Goal: Transaction & Acquisition: Purchase product/service

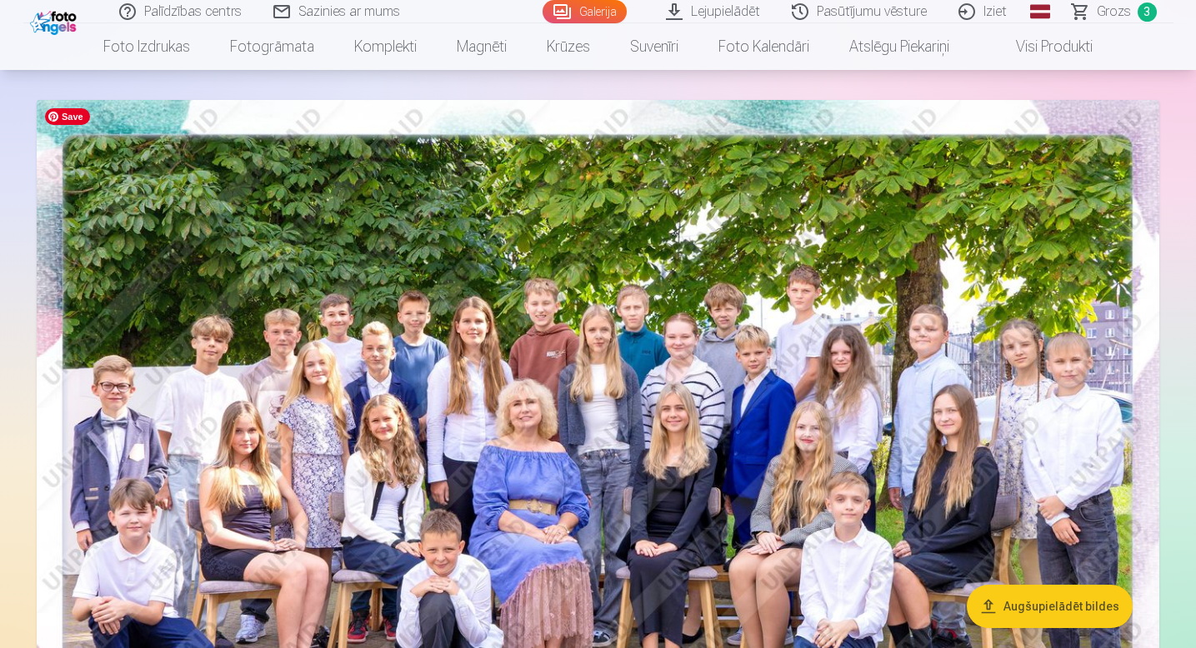
scroll to position [78, 0]
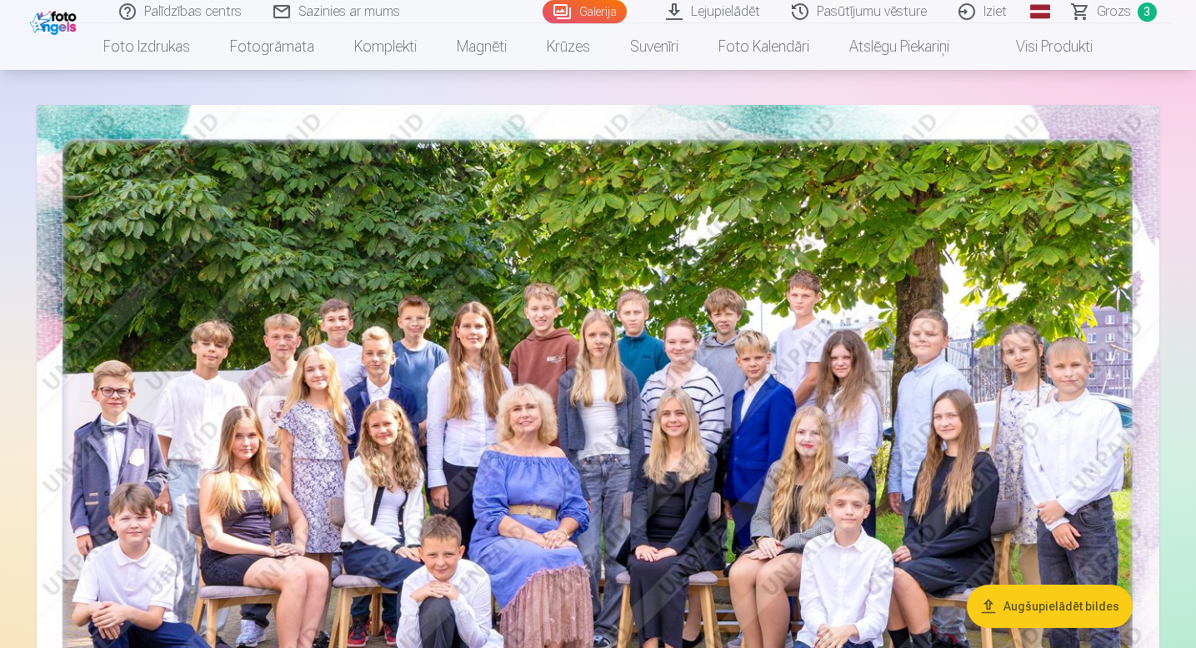
click at [870, 6] on link "Pasūtījumu vēsture" at bounding box center [860, 11] width 167 height 23
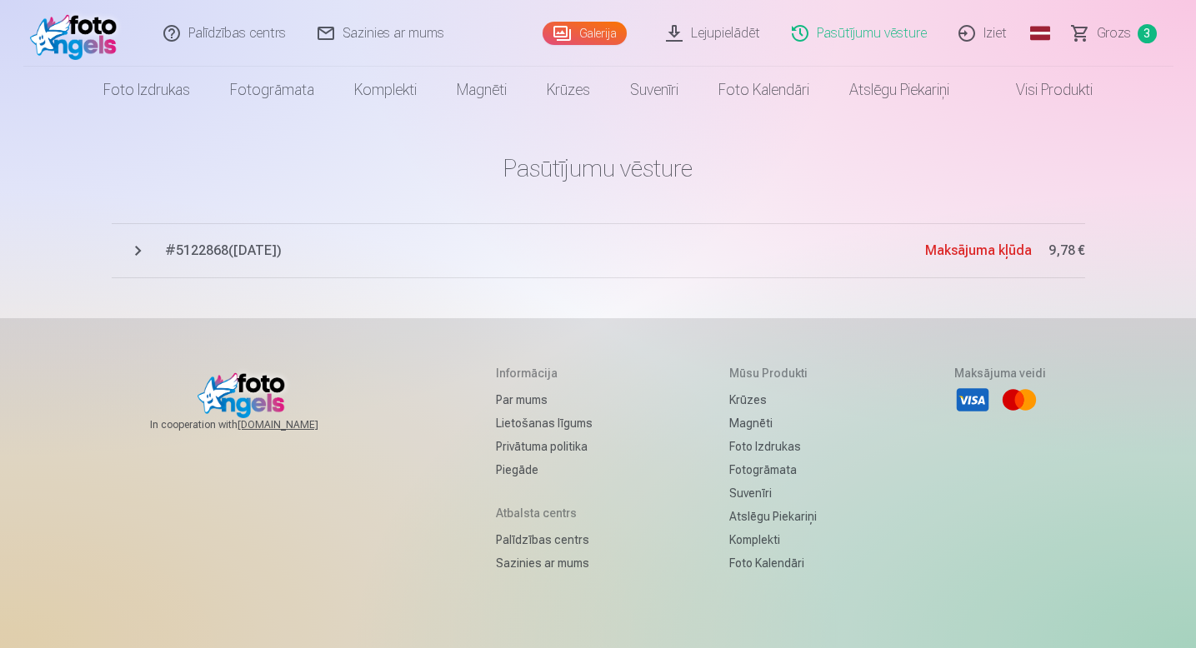
click at [984, 259] on span "Maksājuma kļūda" at bounding box center [978, 251] width 107 height 20
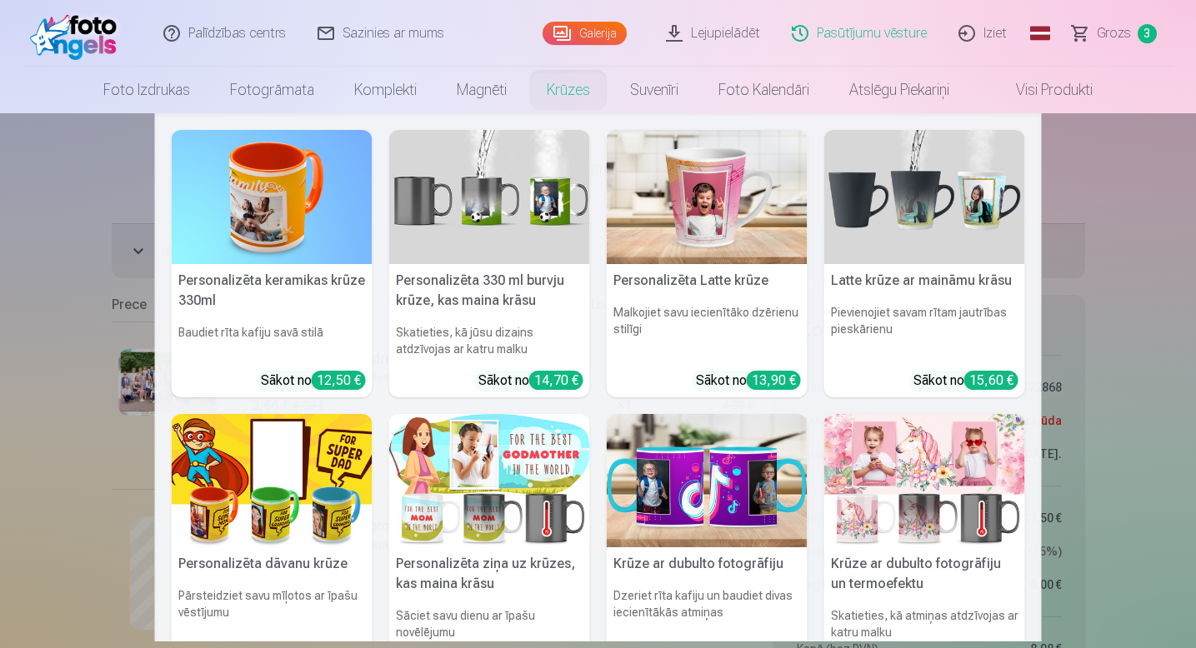
click at [34, 307] on nav "Personalizēta keramikas krūze 330ml Baudiet rīta kafiju savā stilā Sākot no 12,…" at bounding box center [598, 377] width 1196 height 528
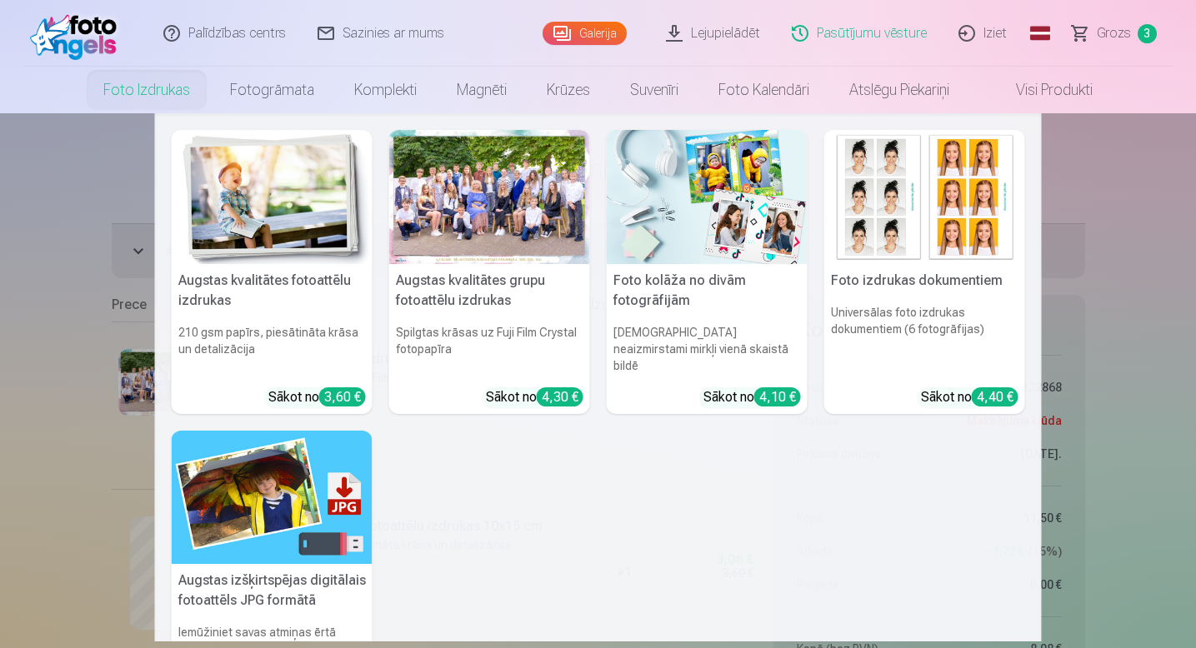
click at [166, 87] on link "Foto izdrukas" at bounding box center [146, 90] width 127 height 47
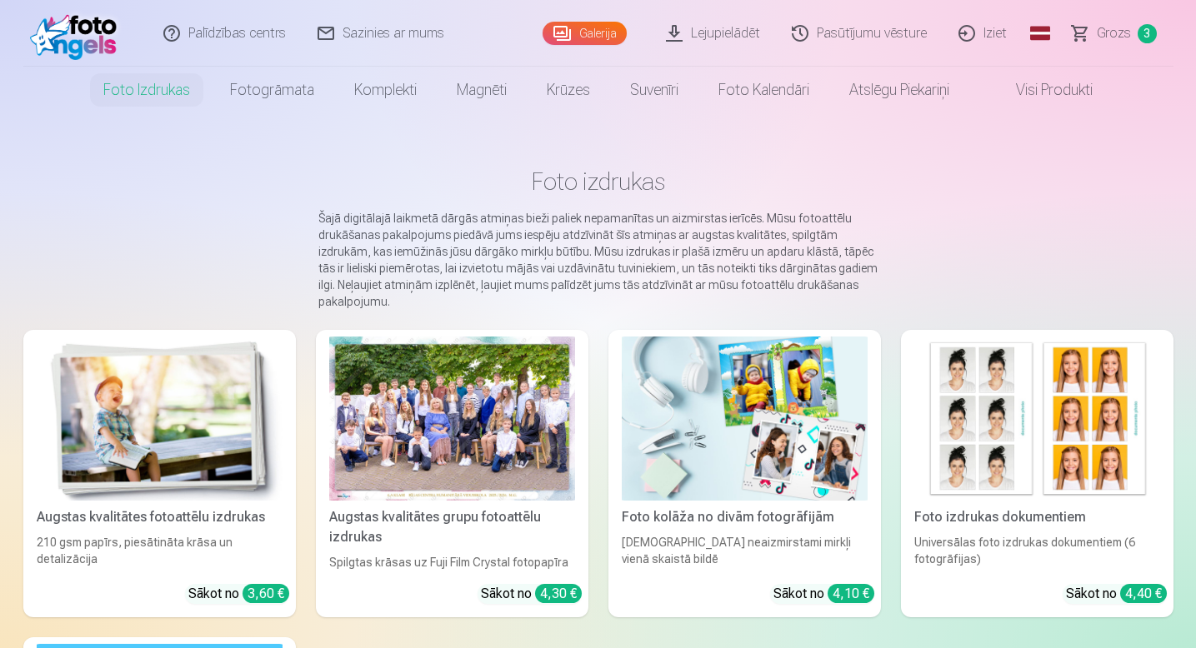
click at [595, 32] on link "Galerija" at bounding box center [584, 33] width 84 height 23
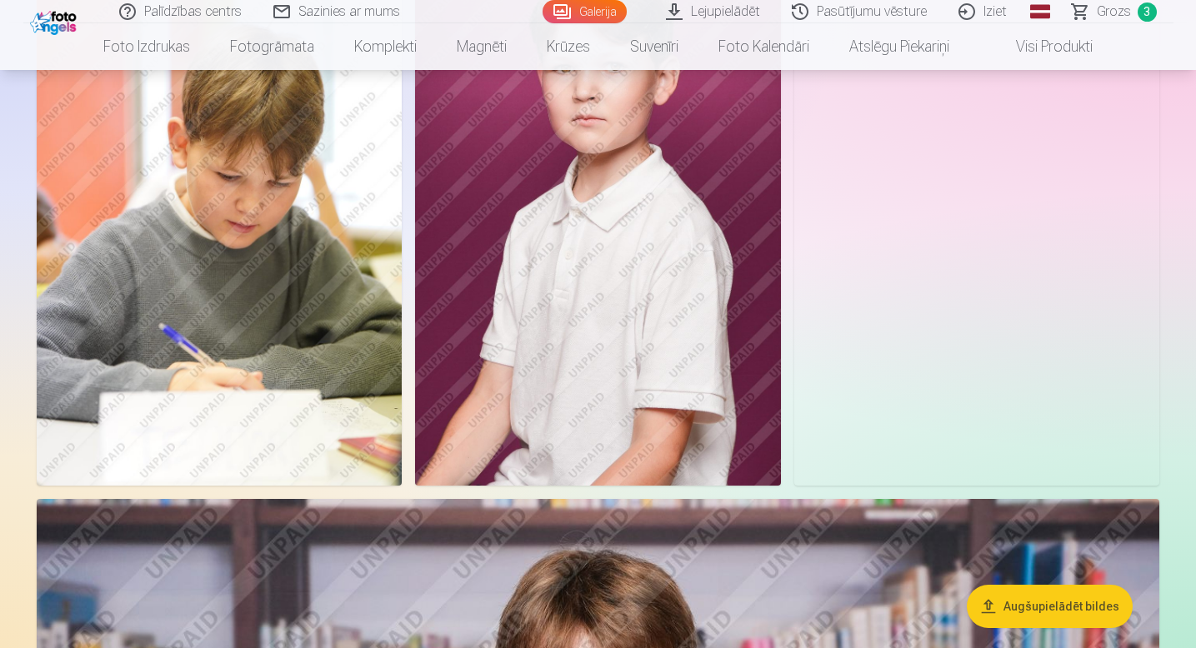
scroll to position [1354, 0]
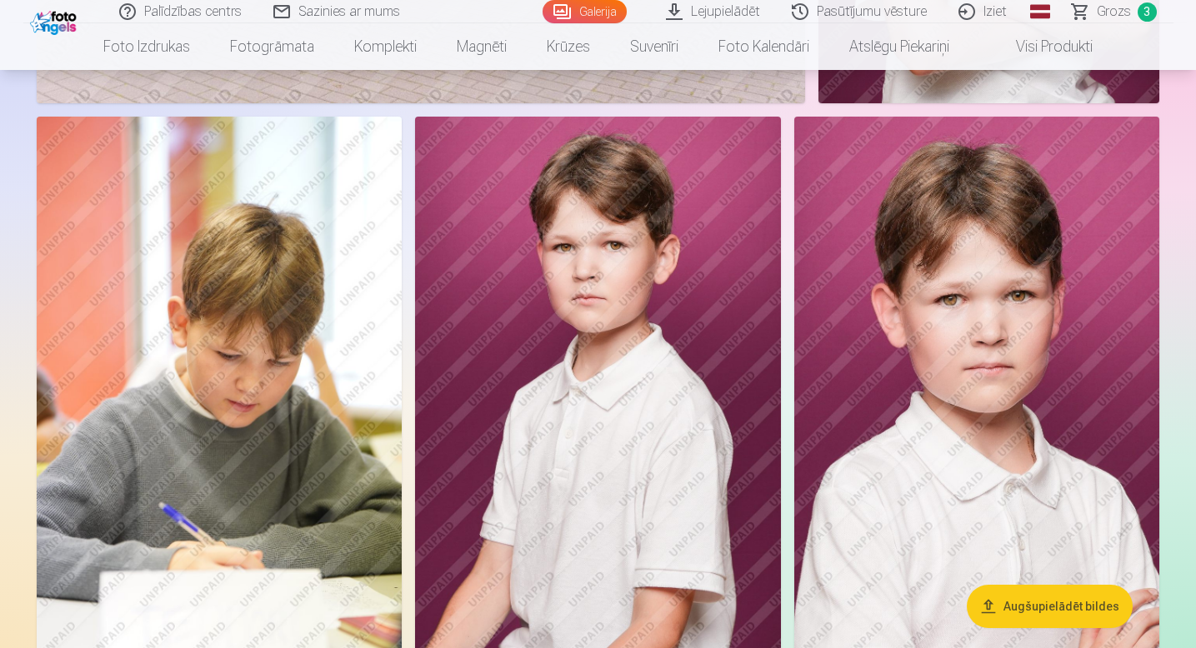
click at [890, 9] on link "Pasūtījumu vēsture" at bounding box center [860, 11] width 167 height 23
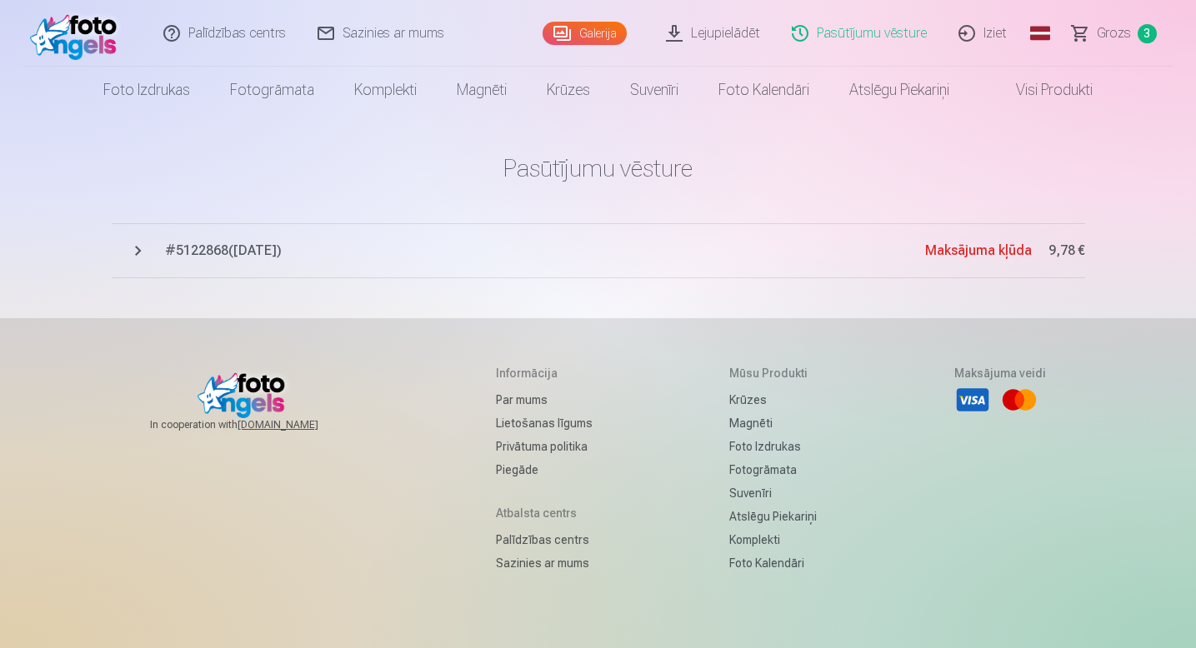
click at [295, 250] on span "# 5122868 ( [DATE] )" at bounding box center [545, 251] width 760 height 20
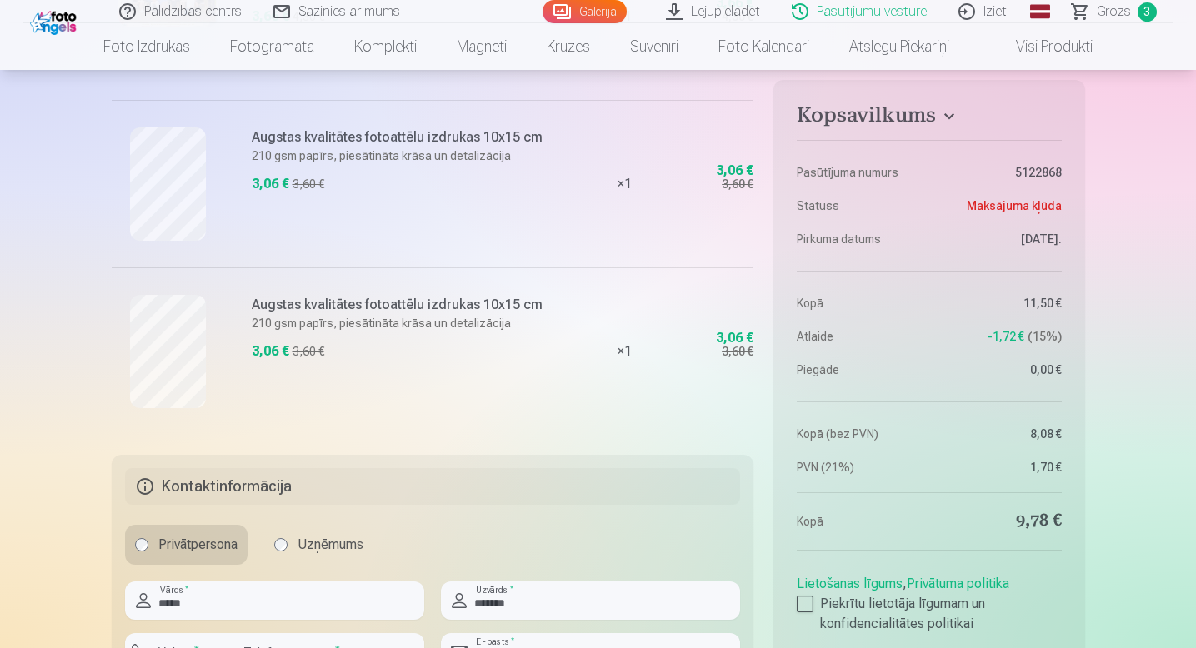
scroll to position [397, 0]
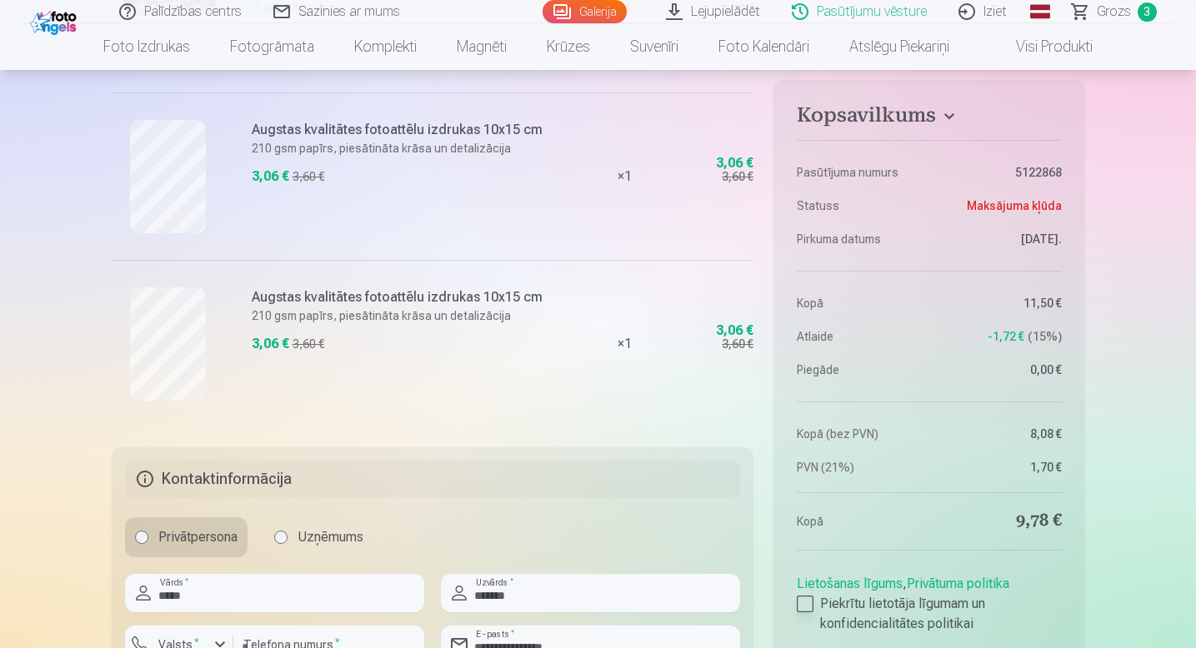
click at [810, 600] on div at bounding box center [805, 604] width 17 height 17
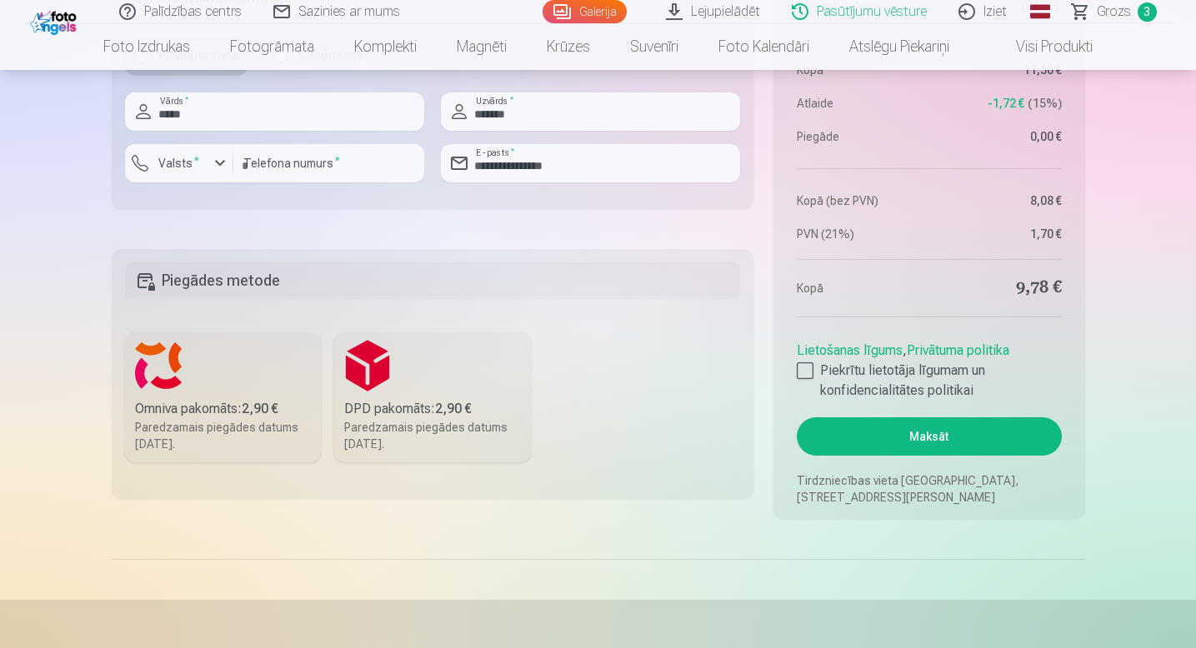
scroll to position [882, 0]
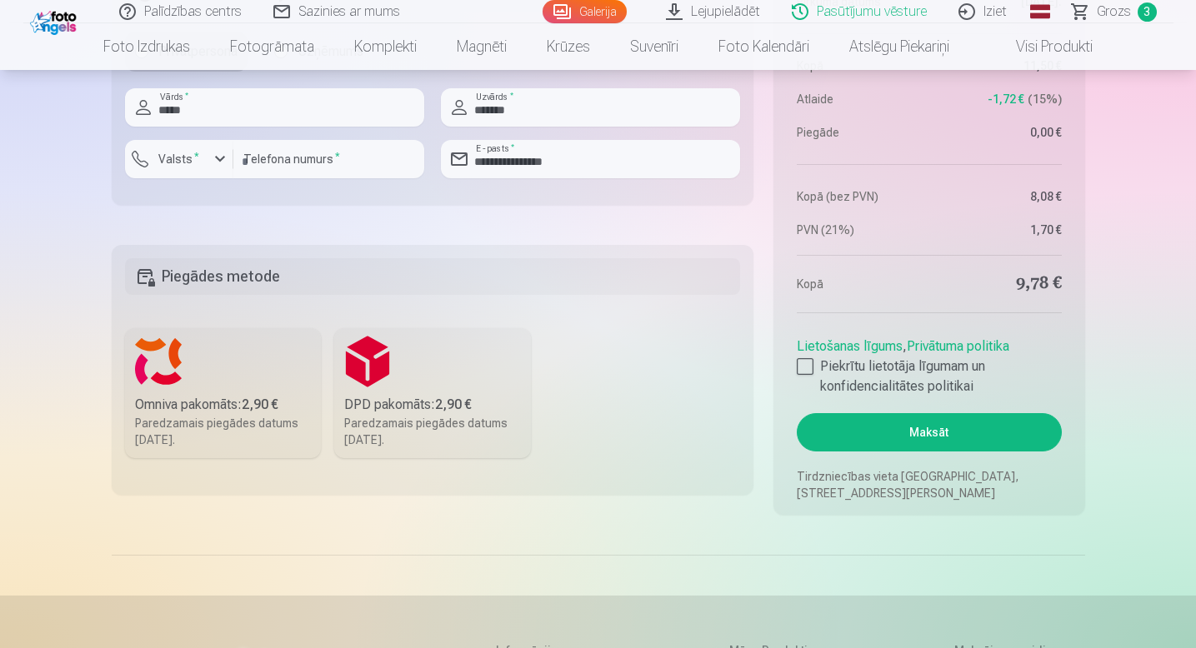
click at [881, 432] on button "Maksāt" at bounding box center [929, 432] width 264 height 38
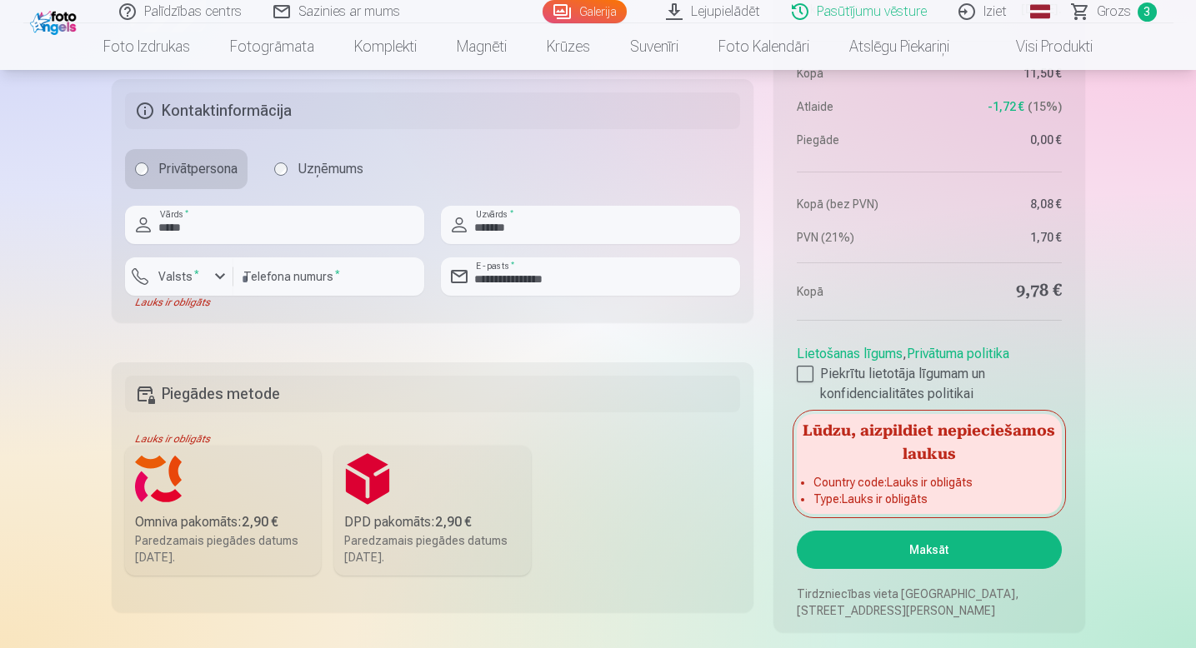
scroll to position [754, 0]
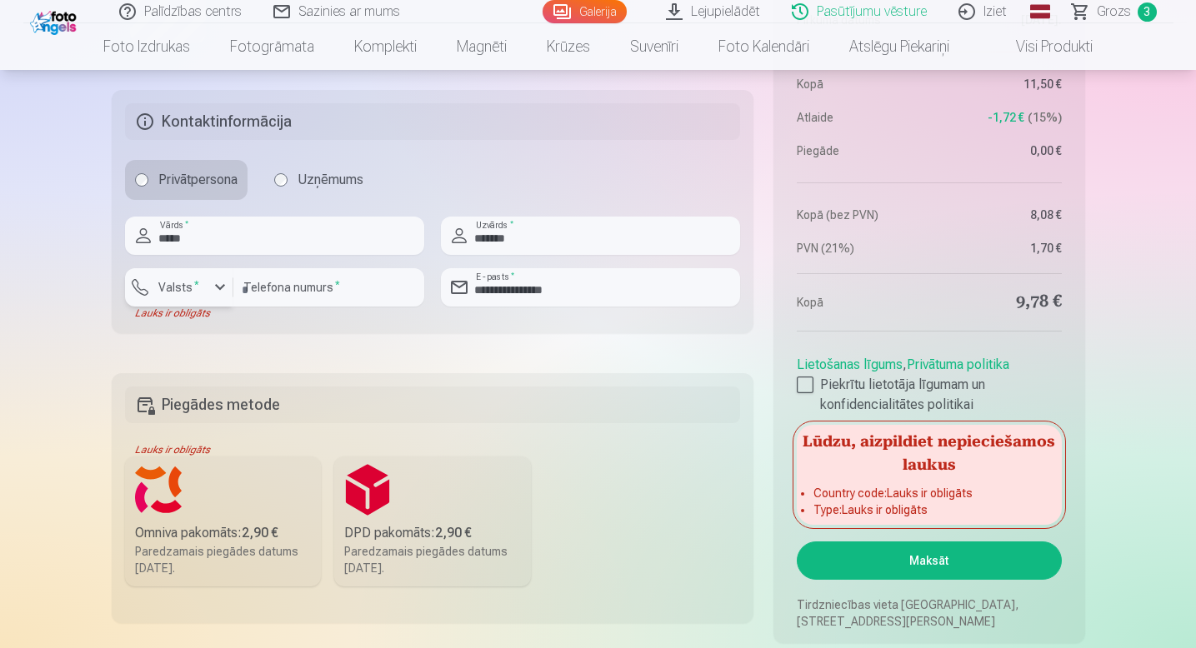
click at [213, 287] on div "button" at bounding box center [220, 287] width 20 height 20
click at [209, 340] on li "+371 Latvija" at bounding box center [197, 326] width 118 height 33
click at [278, 294] on input "**********" at bounding box center [328, 287] width 191 height 38
type input "********"
click at [507, 342] on div "Kopsavilkums Pasūtījuma numurs 5122868 Statuss Maksājuma kļūda Pirkuma datums […" at bounding box center [598, 83] width 973 height 1119
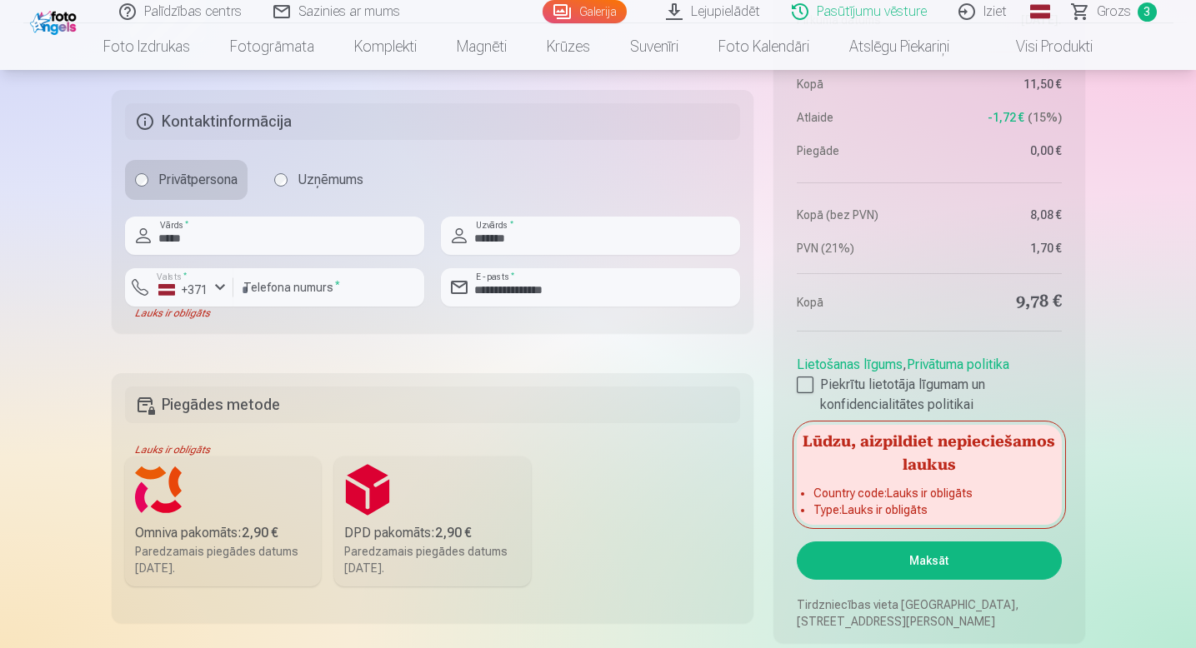
click at [960, 571] on button "Maksāt" at bounding box center [929, 561] width 264 height 38
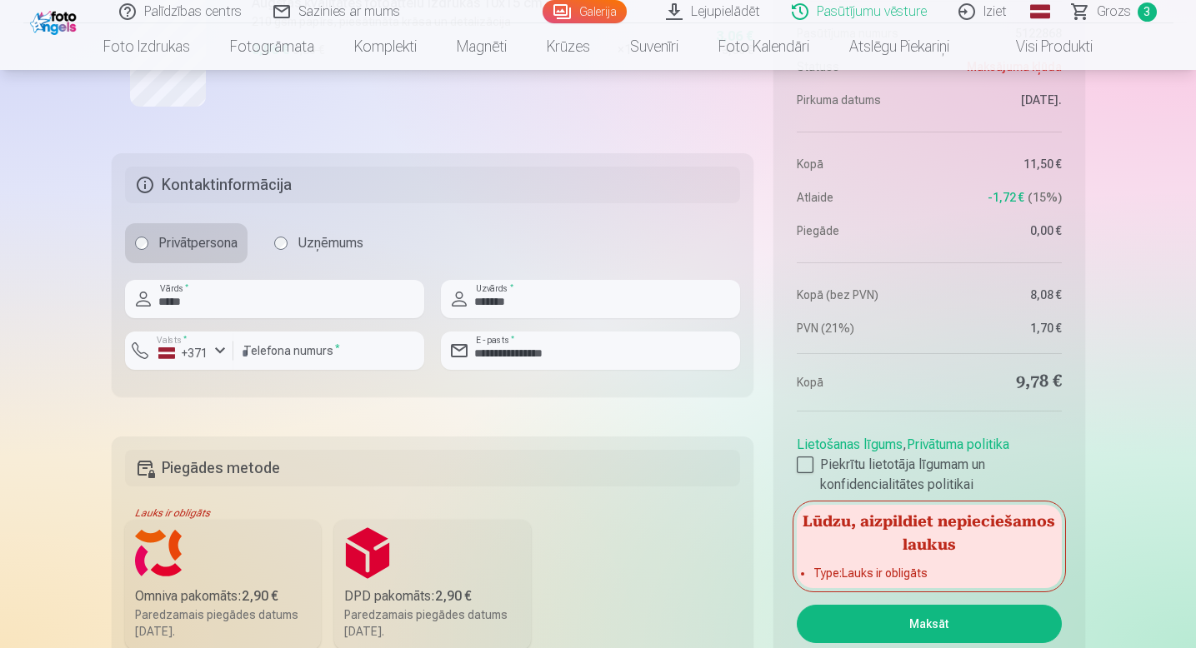
scroll to position [695, 0]
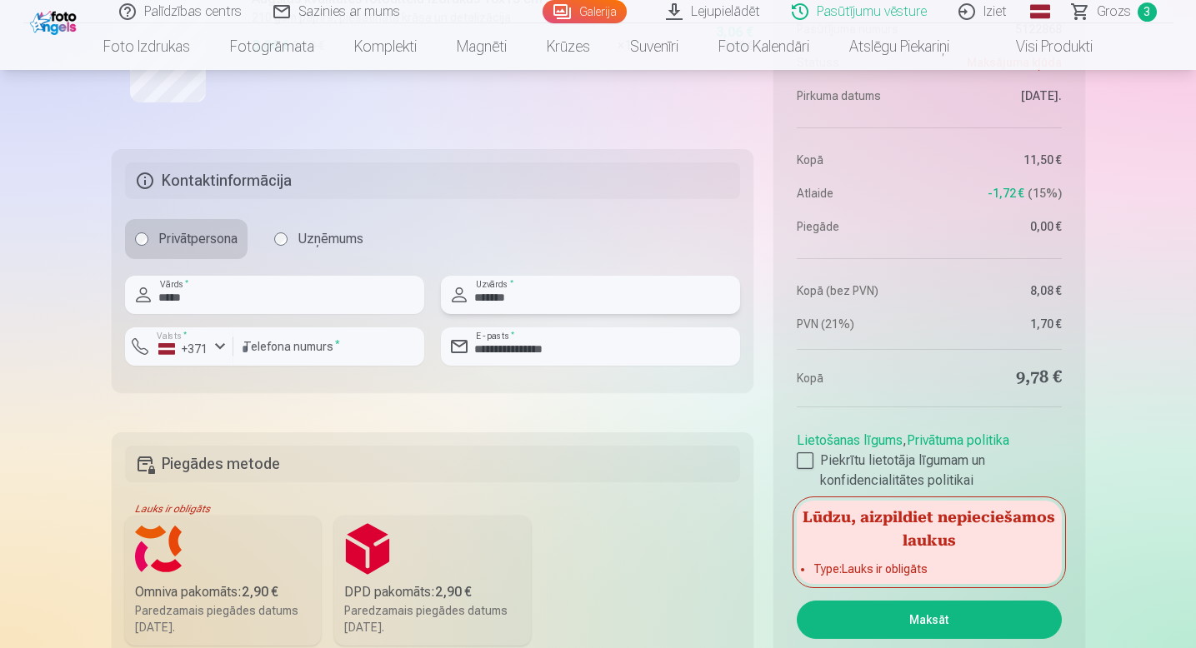
click at [522, 304] on input "*******" at bounding box center [590, 295] width 299 height 38
click at [403, 302] on input "*****" at bounding box center [274, 295] width 299 height 38
click at [397, 347] on input "********" at bounding box center [328, 346] width 191 height 38
click at [583, 373] on div at bounding box center [590, 372] width 299 height 13
click at [587, 357] on input "**********" at bounding box center [590, 346] width 299 height 38
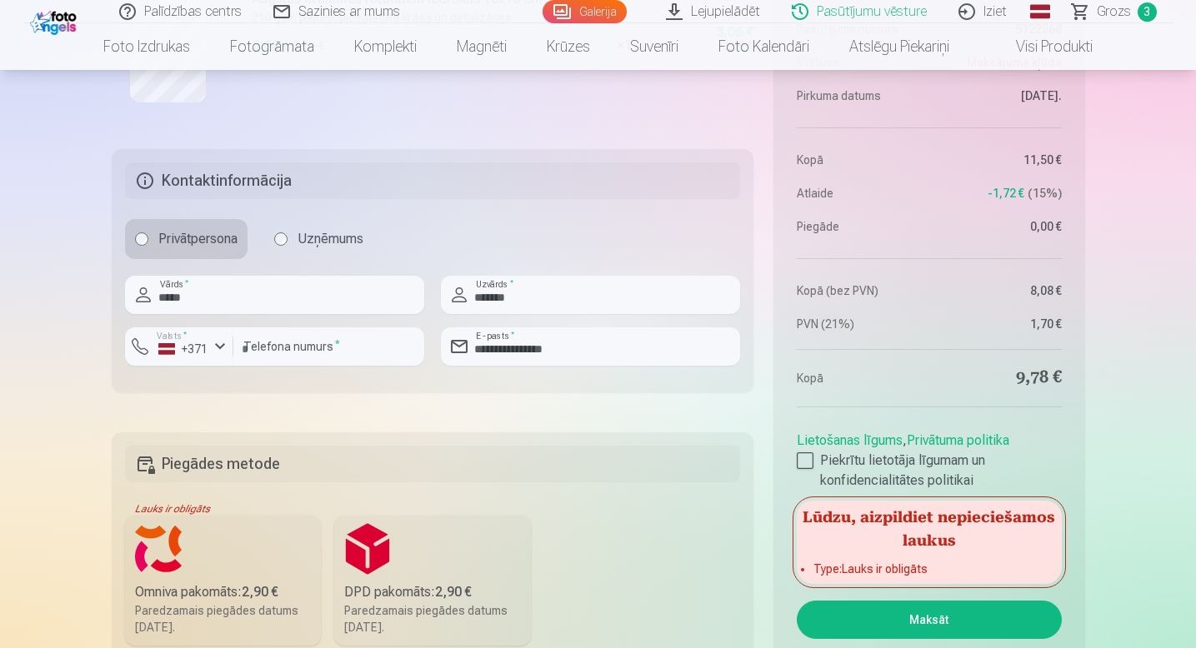
click at [367, 425] on div "Kopsavilkums Pasūtījuma numurs 5122868 Statuss Maksājuma kļūda Pirkuma datums […" at bounding box center [598, 142] width 973 height 1119
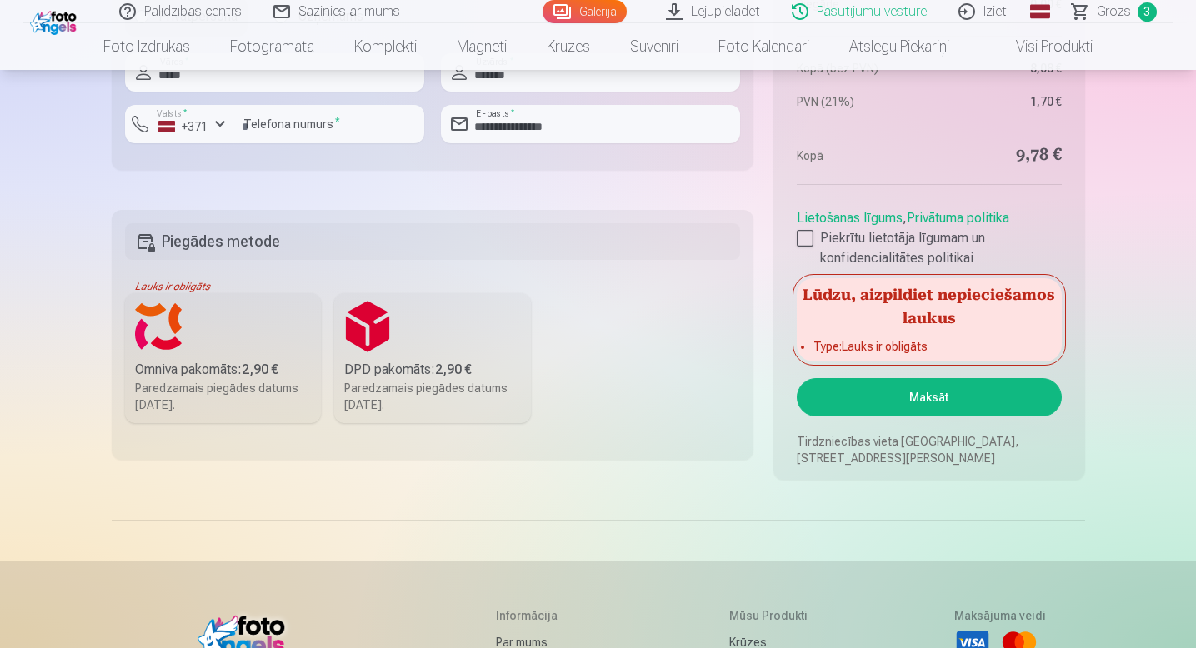
scroll to position [921, 0]
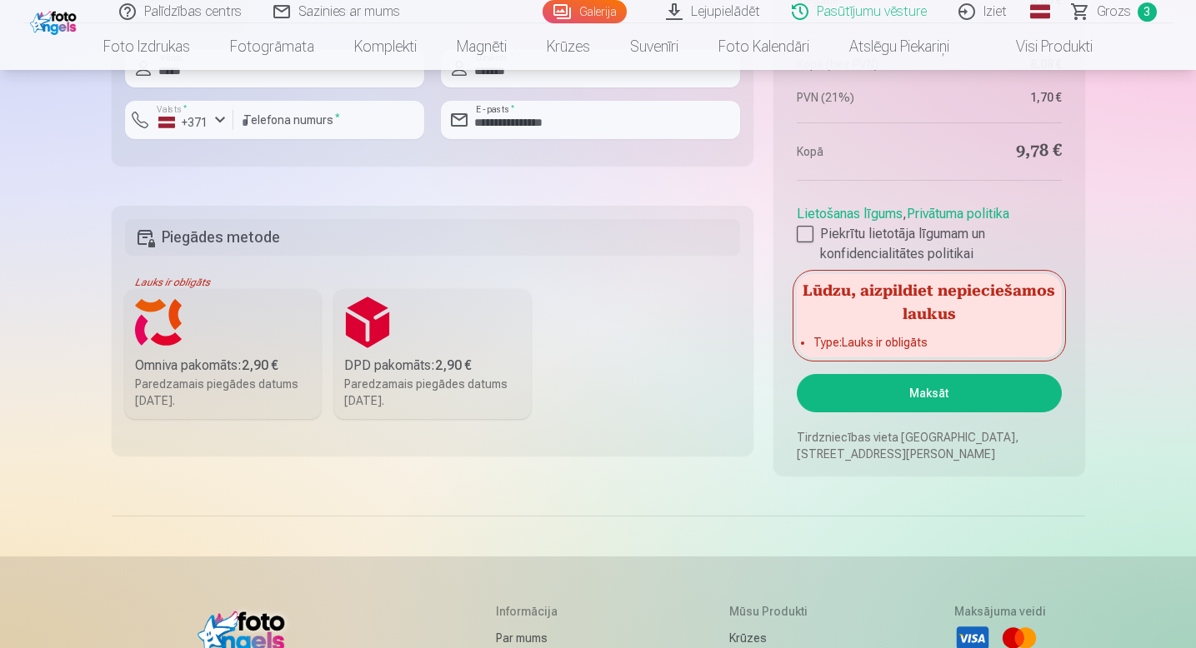
click at [278, 364] on b "2,90 €" at bounding box center [260, 365] width 37 height 16
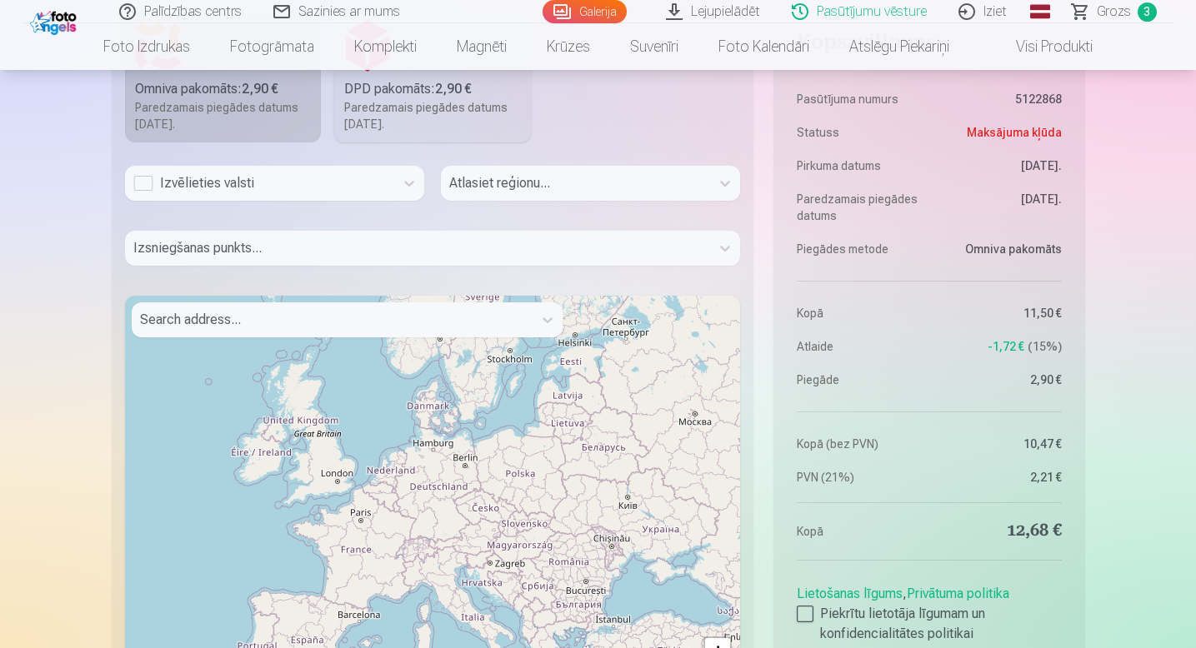
scroll to position [1200, 0]
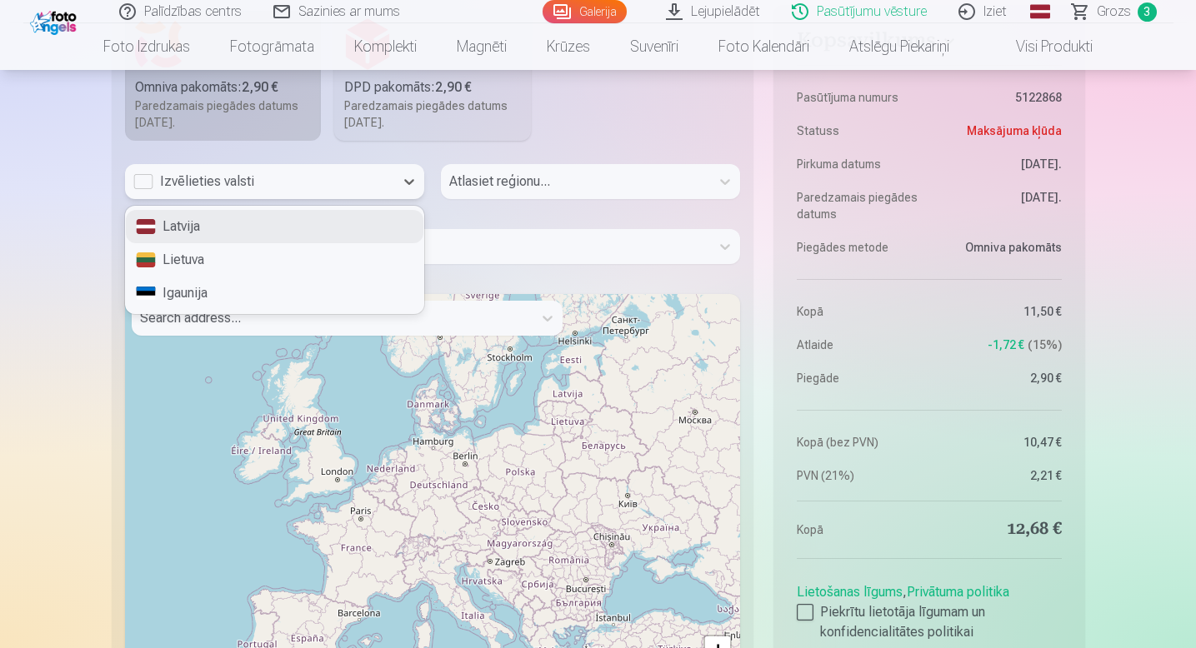
click at [282, 187] on div "Izvēlieties valsti" at bounding box center [259, 182] width 252 height 20
click at [277, 220] on div "Latvija" at bounding box center [274, 226] width 297 height 33
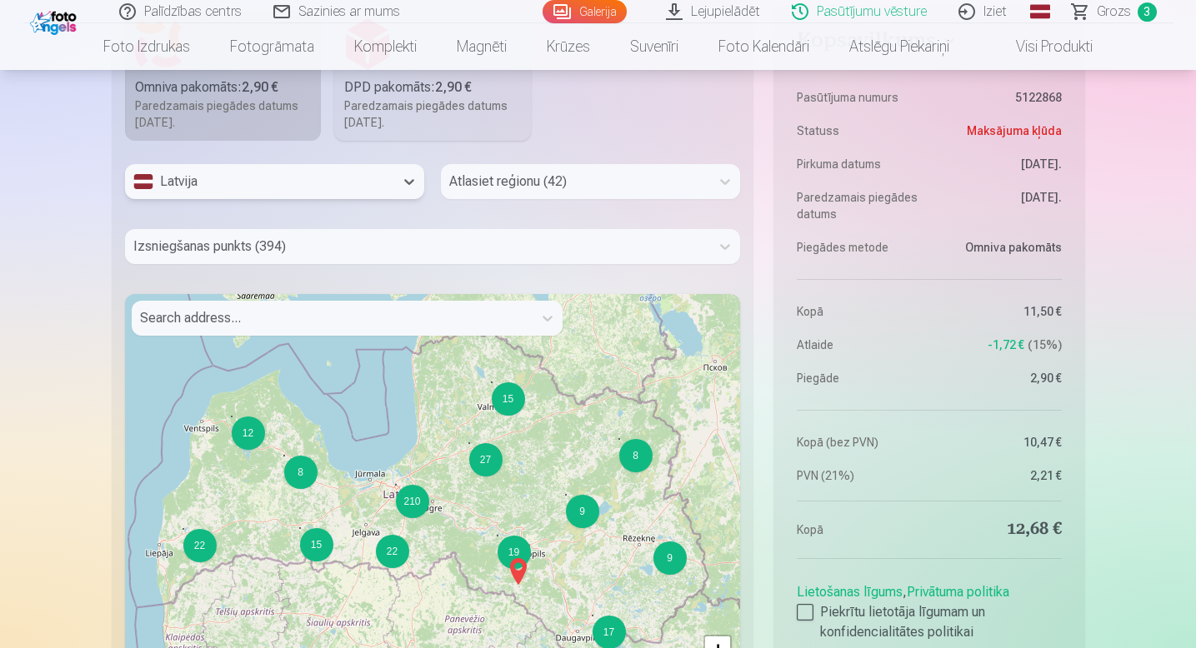
click at [392, 311] on div at bounding box center [332, 318] width 384 height 23
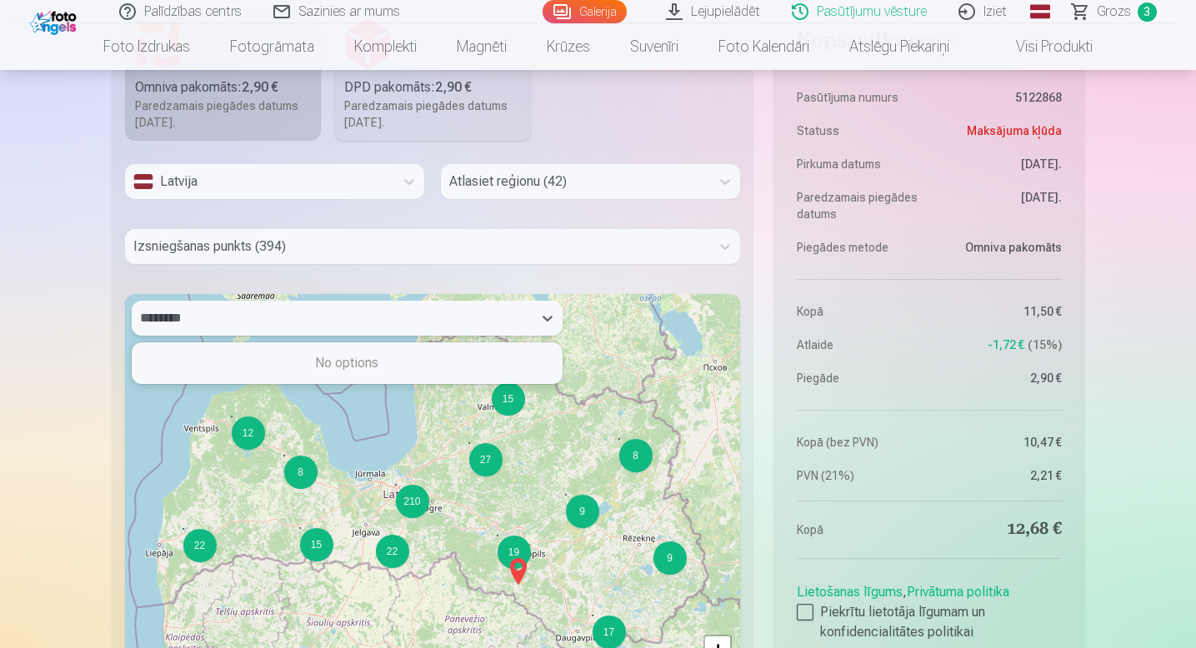
type input "********"
click at [504, 183] on div at bounding box center [575, 181] width 252 height 23
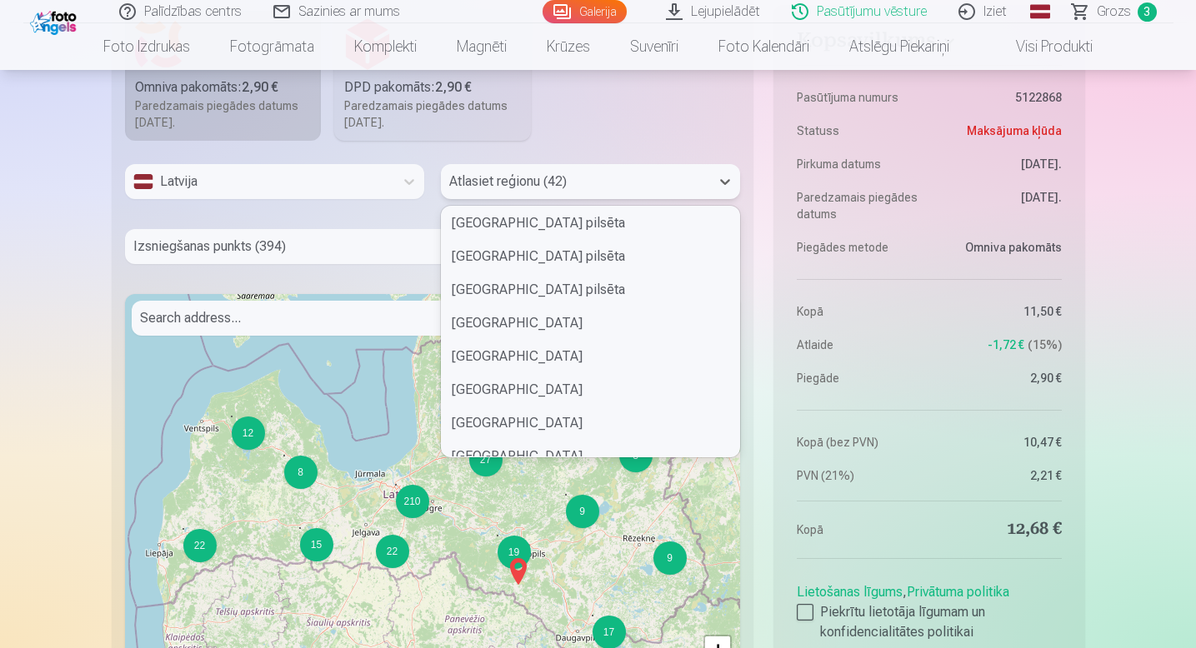
scroll to position [302, 0]
click at [497, 255] on div "[GEOGRAPHIC_DATA] pilsēta" at bounding box center [590, 257] width 297 height 33
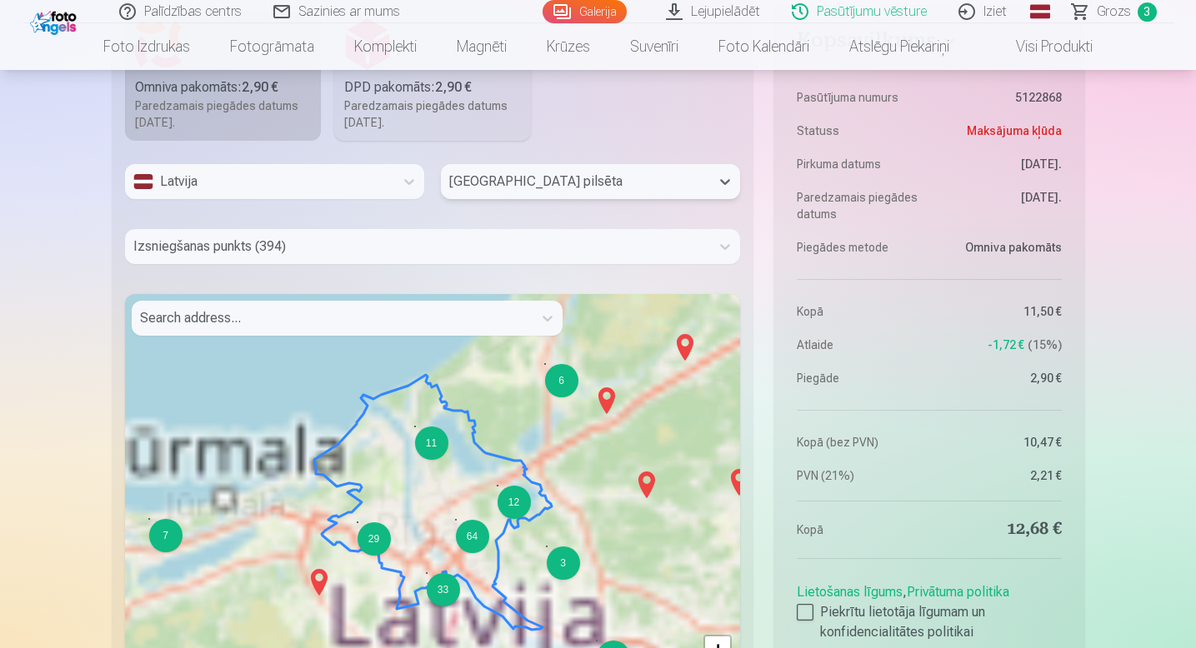
click at [299, 237] on div at bounding box center [417, 246] width 569 height 23
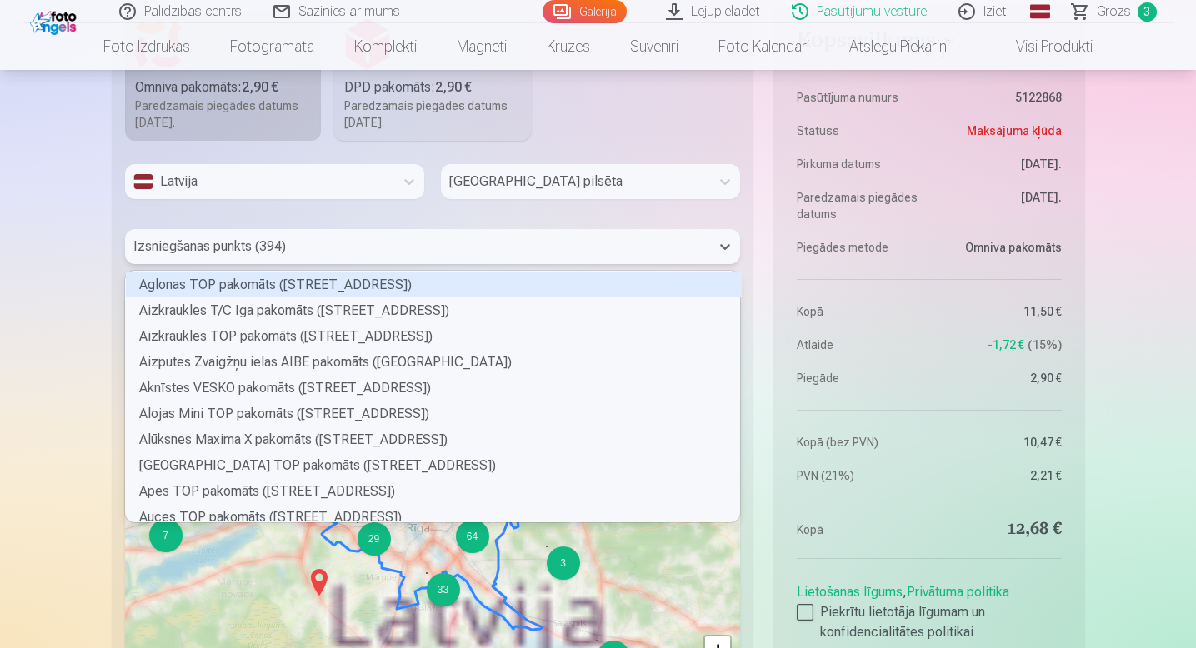
scroll to position [246, 610]
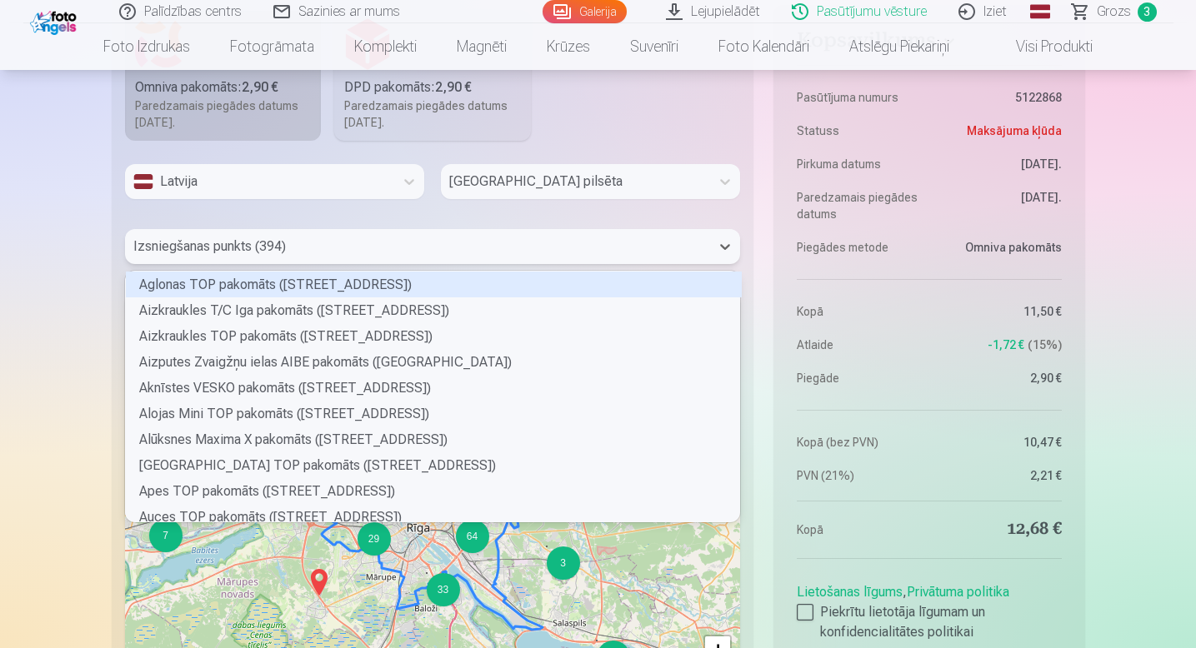
click at [82, 306] on div "Palīdzības centrs Sazinies ar mums Galerija Lejupielādēt Pasūtījumu vēsture Izi…" at bounding box center [598, 50] width 1196 height 2500
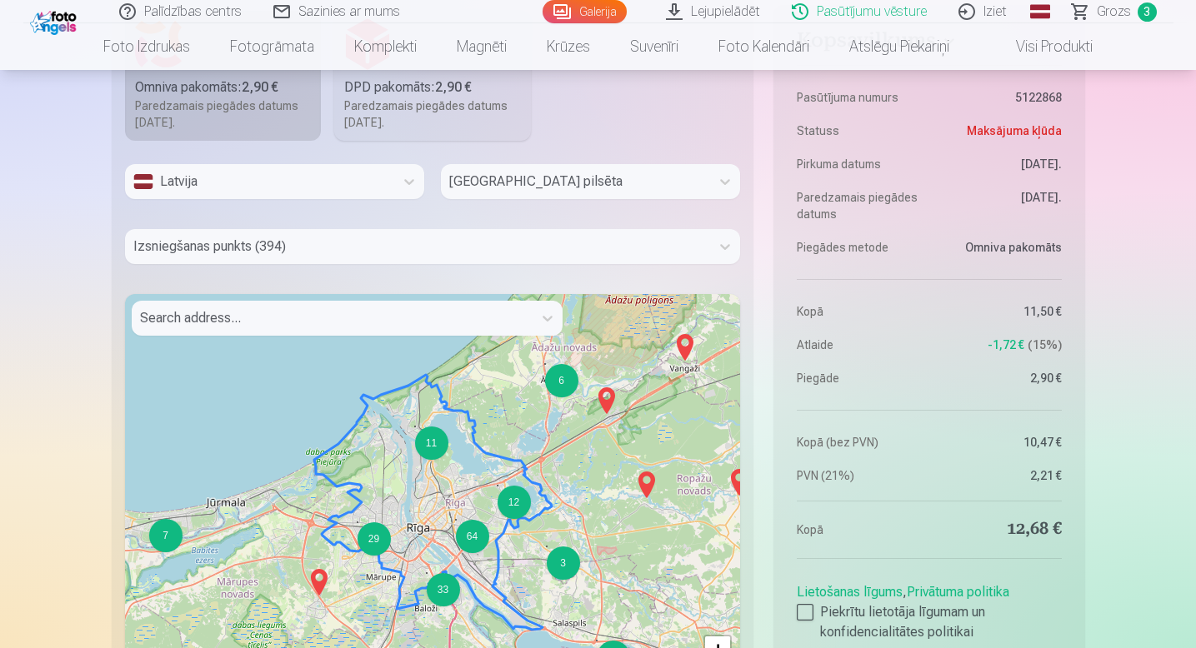
click at [169, 316] on div at bounding box center [332, 318] width 384 height 23
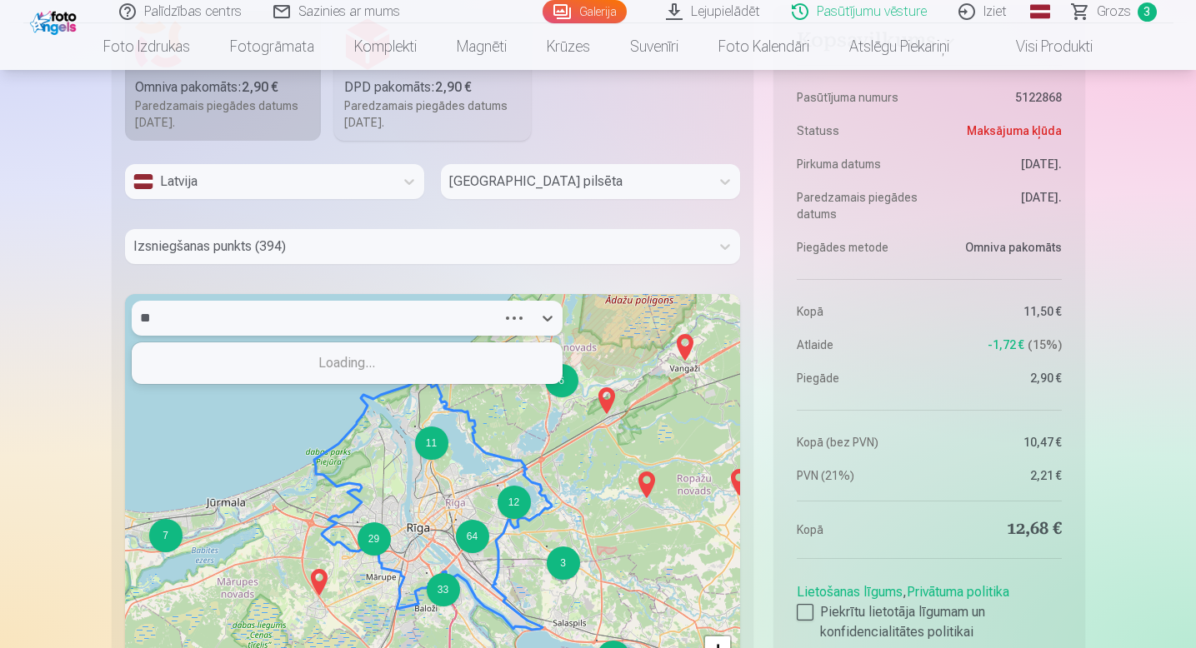
type input "*"
type input "*****"
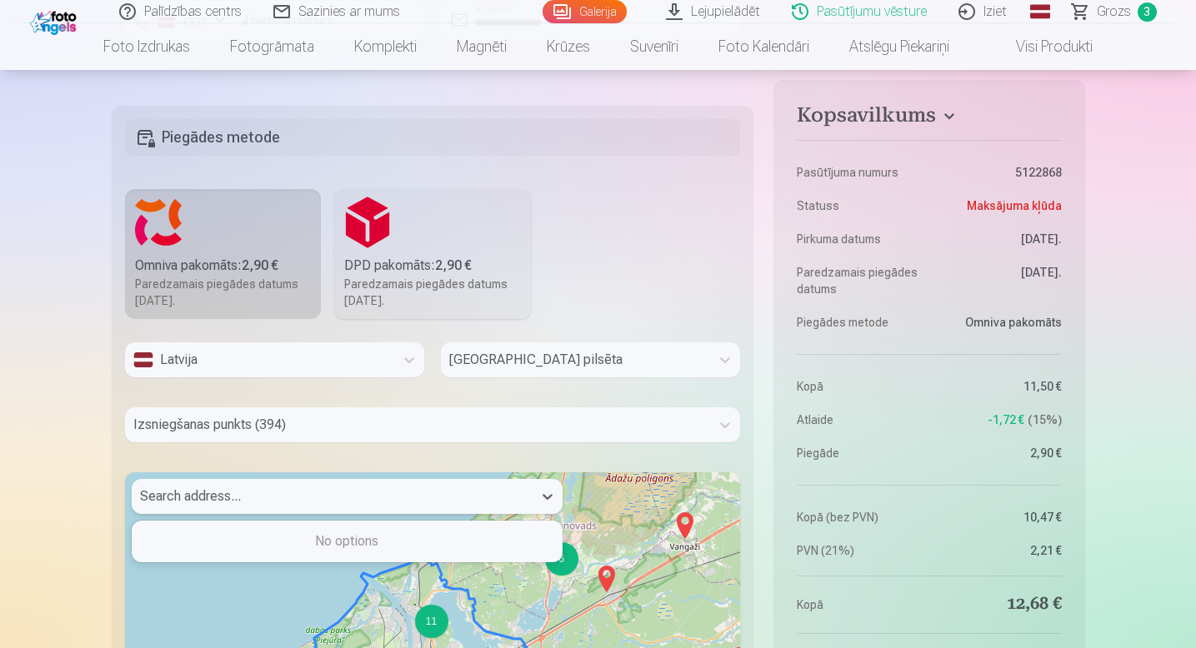
scroll to position [1024, 0]
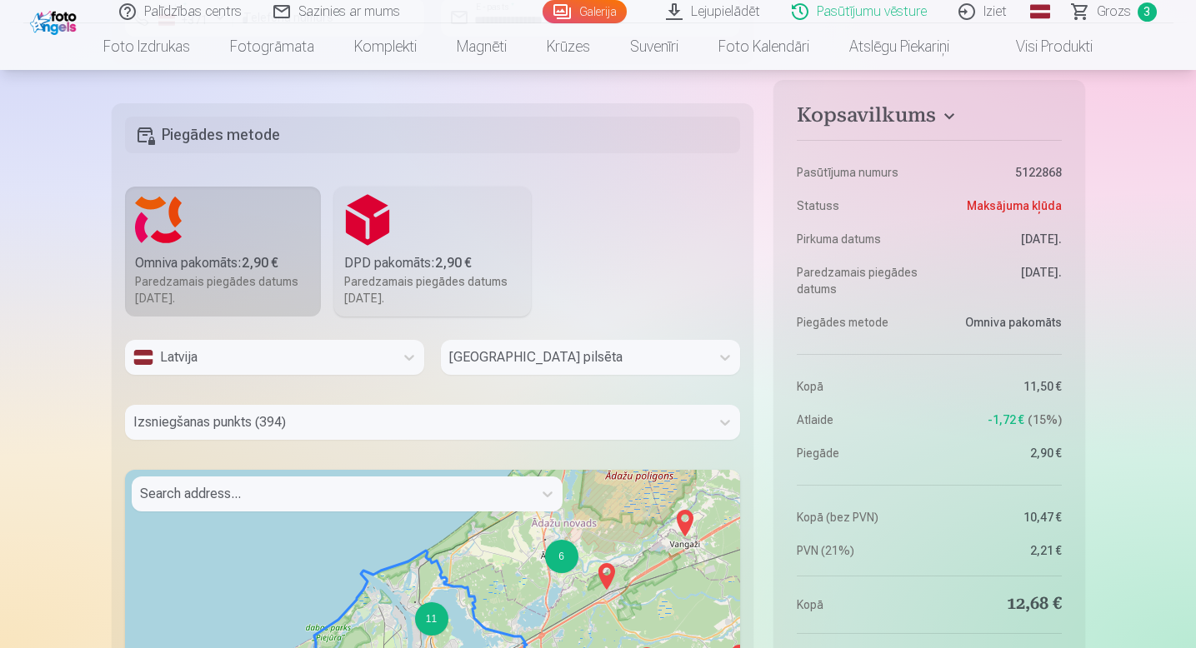
click at [373, 241] on label "DPD pakomāts : 2,90 € Paredzamais piegādes datums [DATE]." at bounding box center [432, 252] width 197 height 130
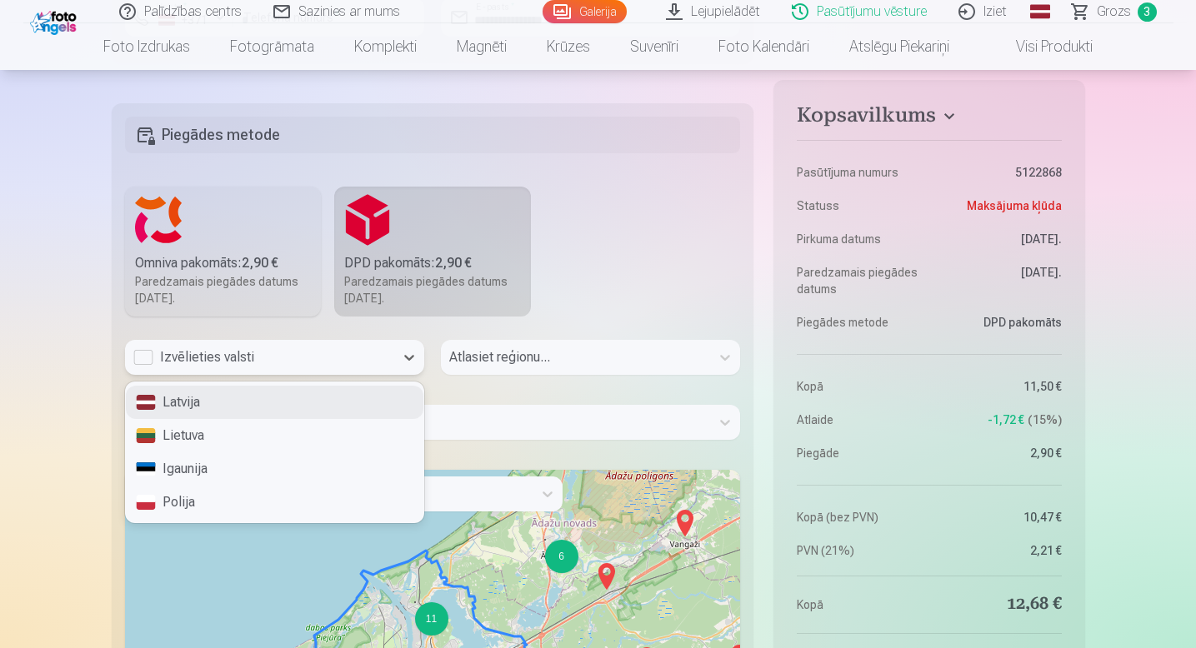
click at [258, 364] on div "Izvēlieties valsti" at bounding box center [259, 357] width 252 height 20
click at [232, 398] on div "Latvija" at bounding box center [274, 402] width 297 height 33
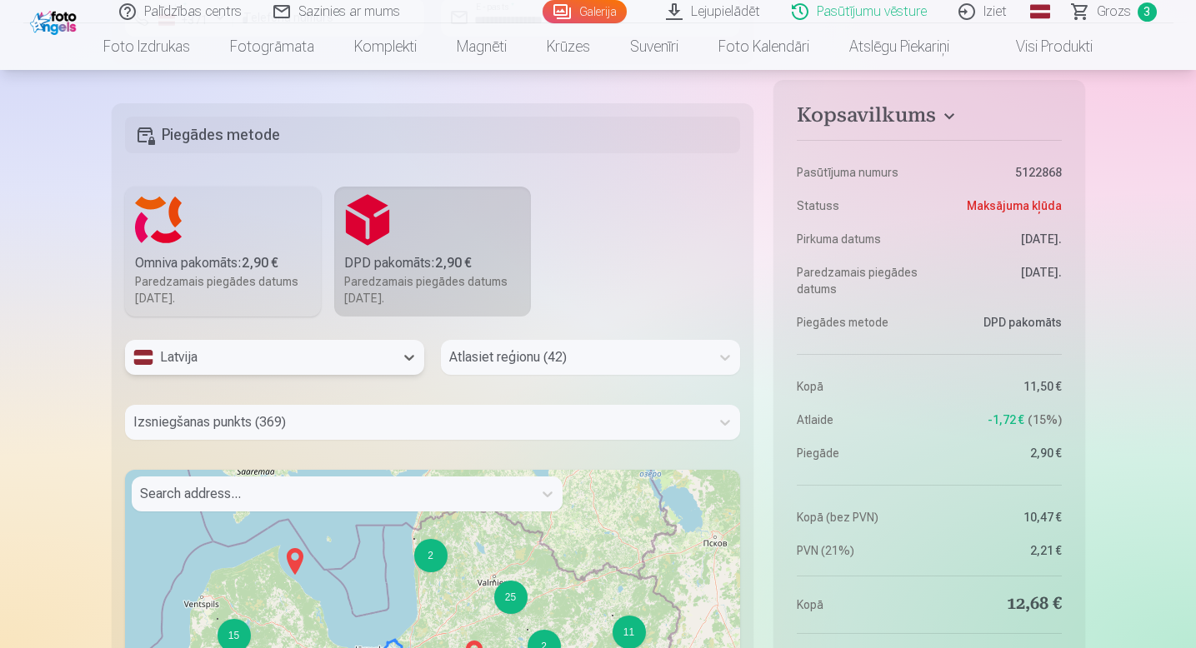
click at [488, 362] on div at bounding box center [575, 357] width 252 height 23
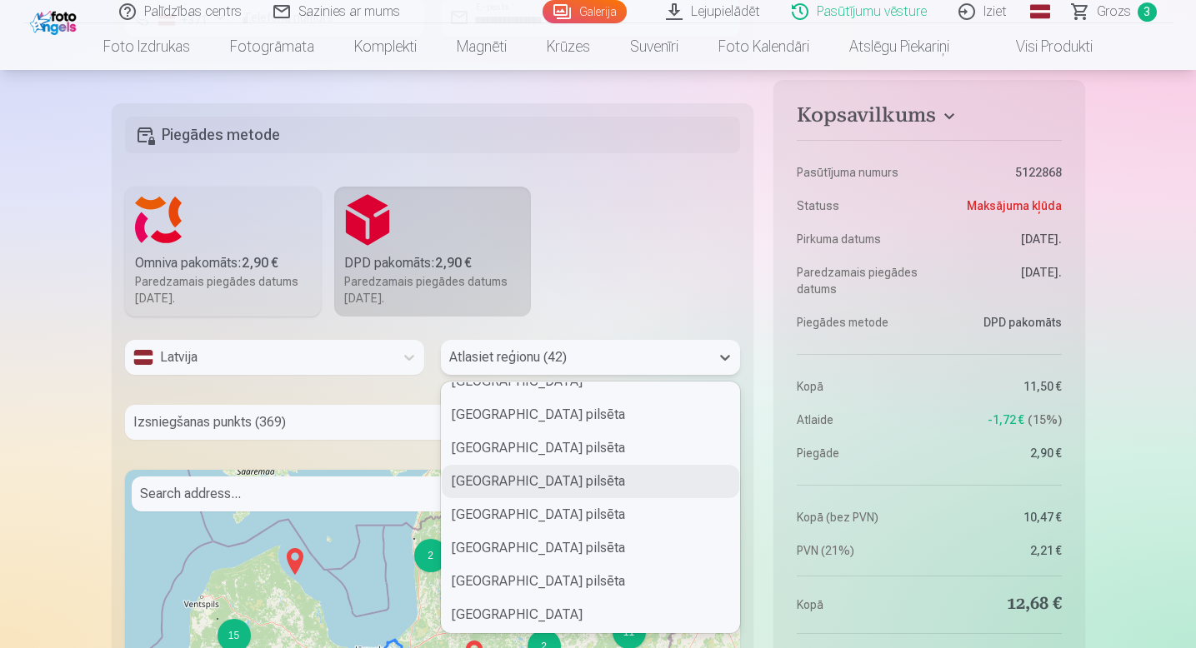
scroll to position [190, 0]
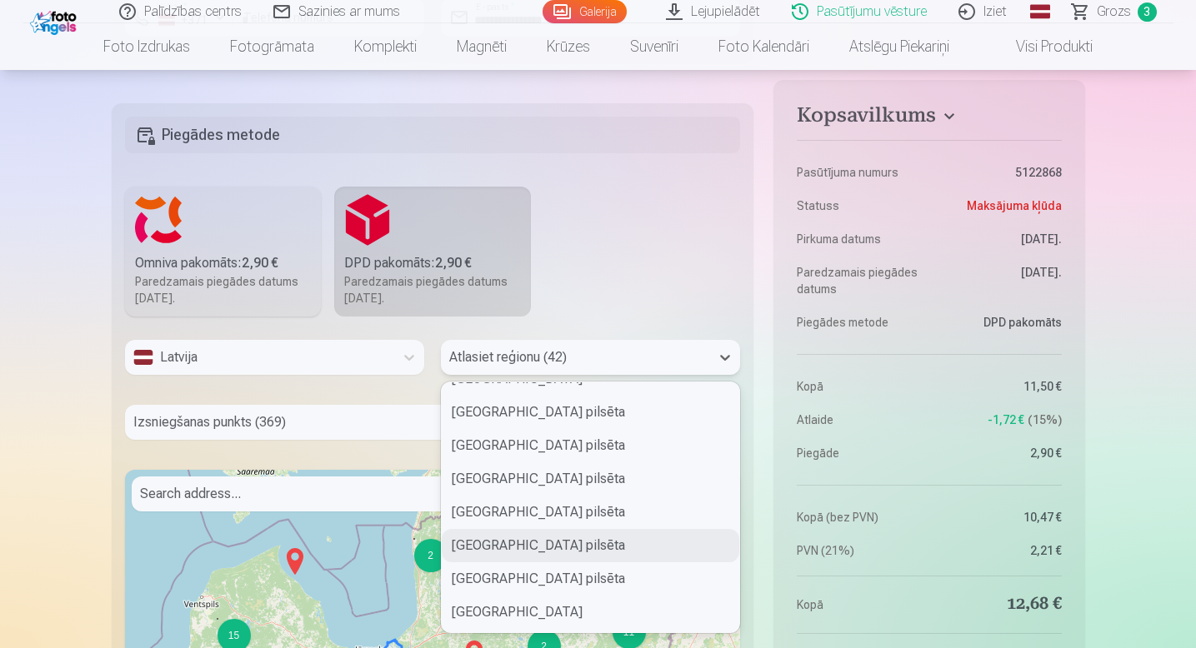
click at [499, 538] on div "[GEOGRAPHIC_DATA] pilsēta" at bounding box center [590, 545] width 297 height 33
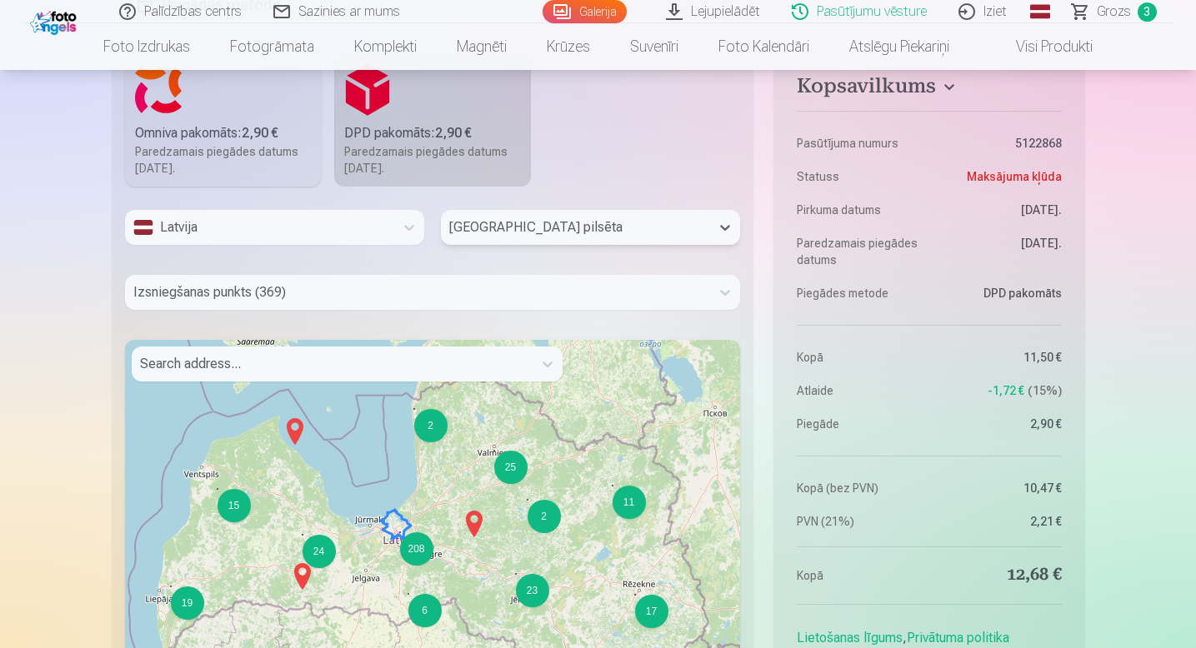
scroll to position [1158, 0]
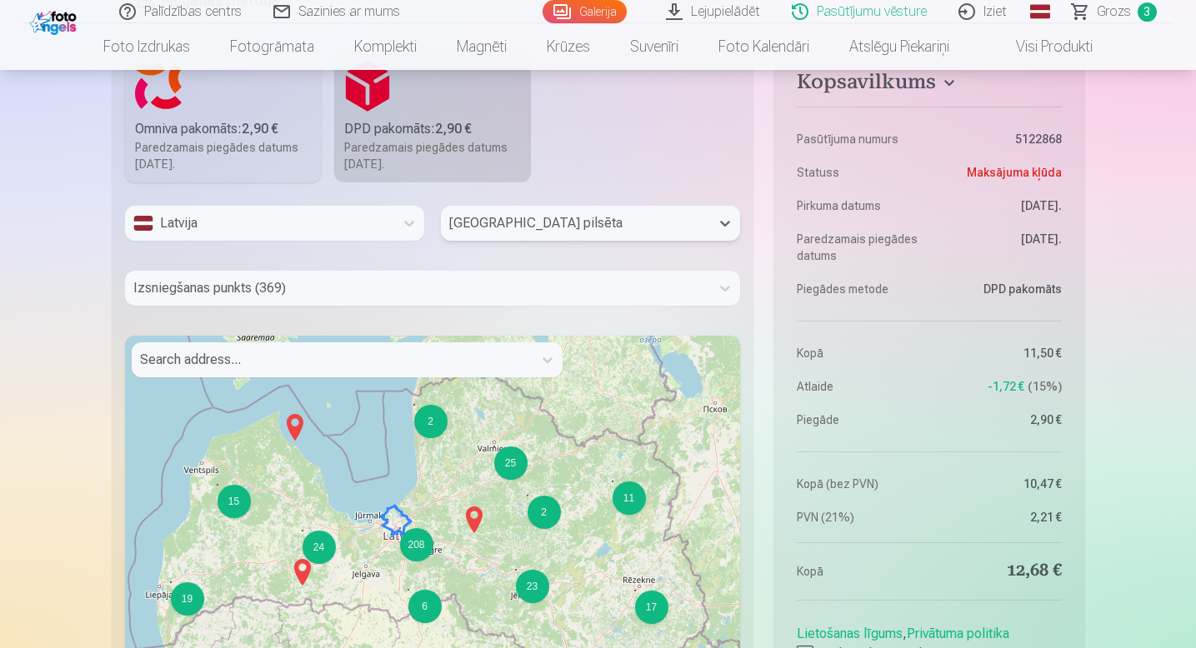
click at [282, 358] on div at bounding box center [332, 359] width 384 height 23
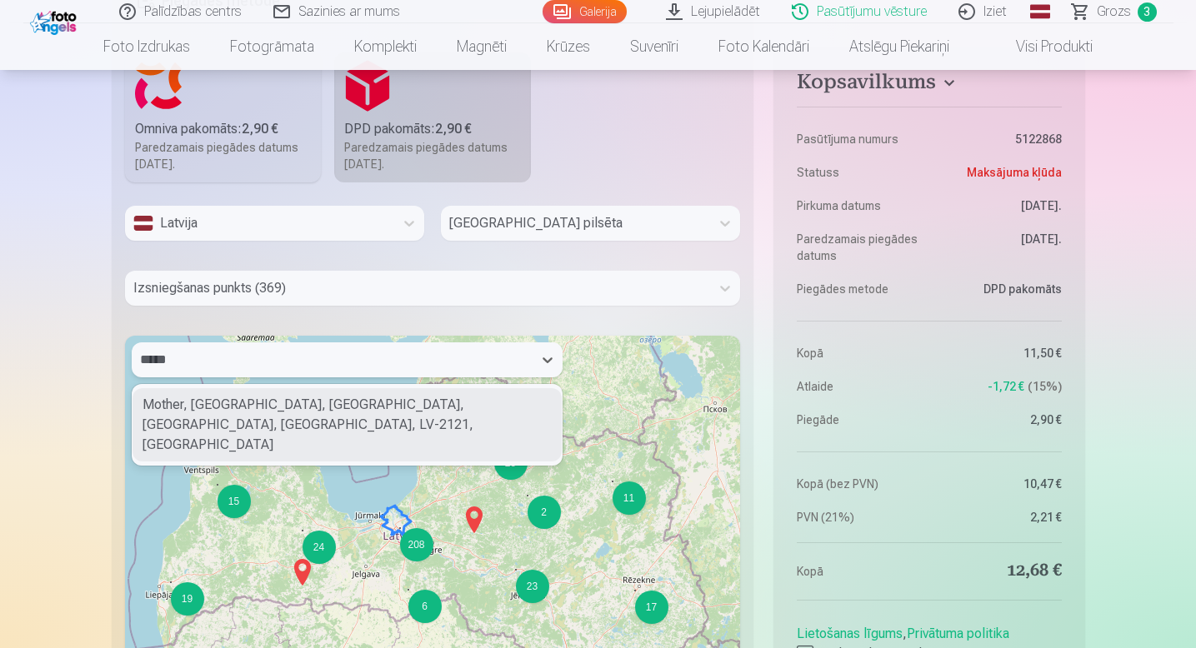
type input "******"
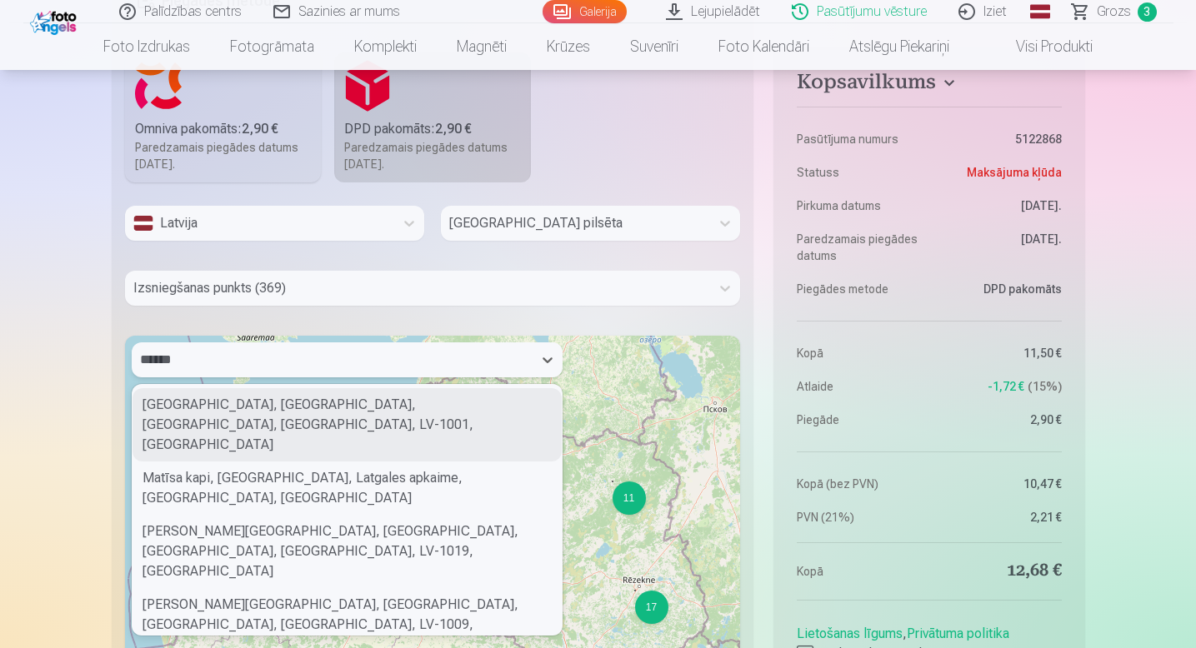
click at [262, 401] on div "[GEOGRAPHIC_DATA], [GEOGRAPHIC_DATA], [GEOGRAPHIC_DATA], [GEOGRAPHIC_DATA], LV-…" at bounding box center [346, 424] width 429 height 73
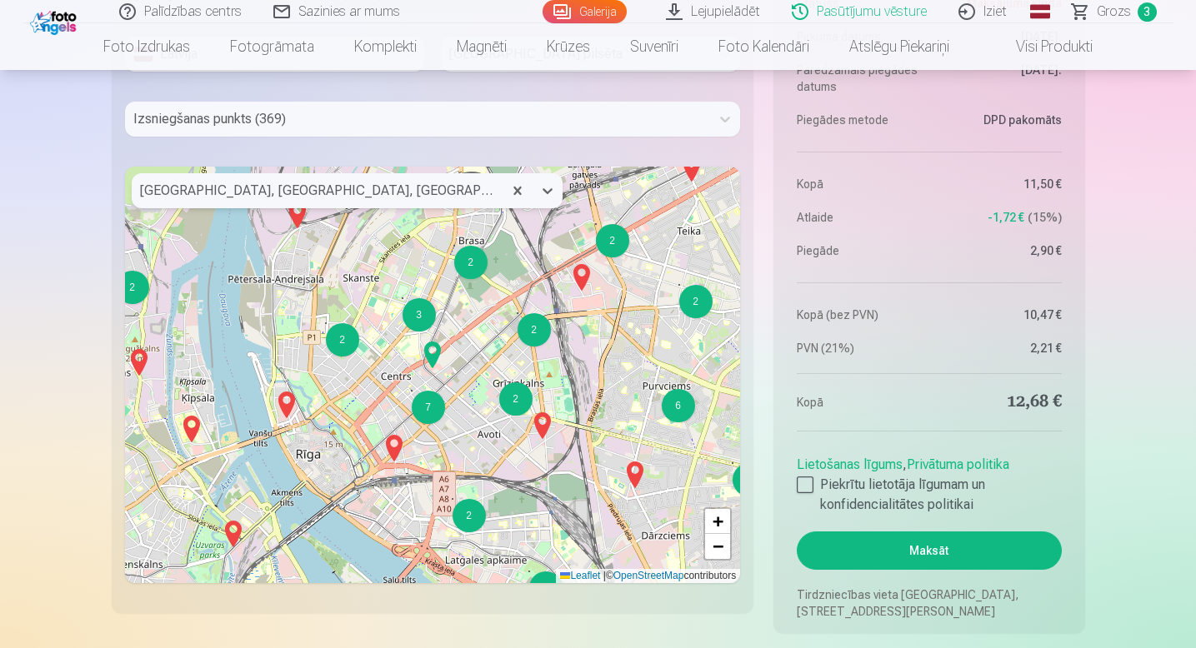
scroll to position [1345, 0]
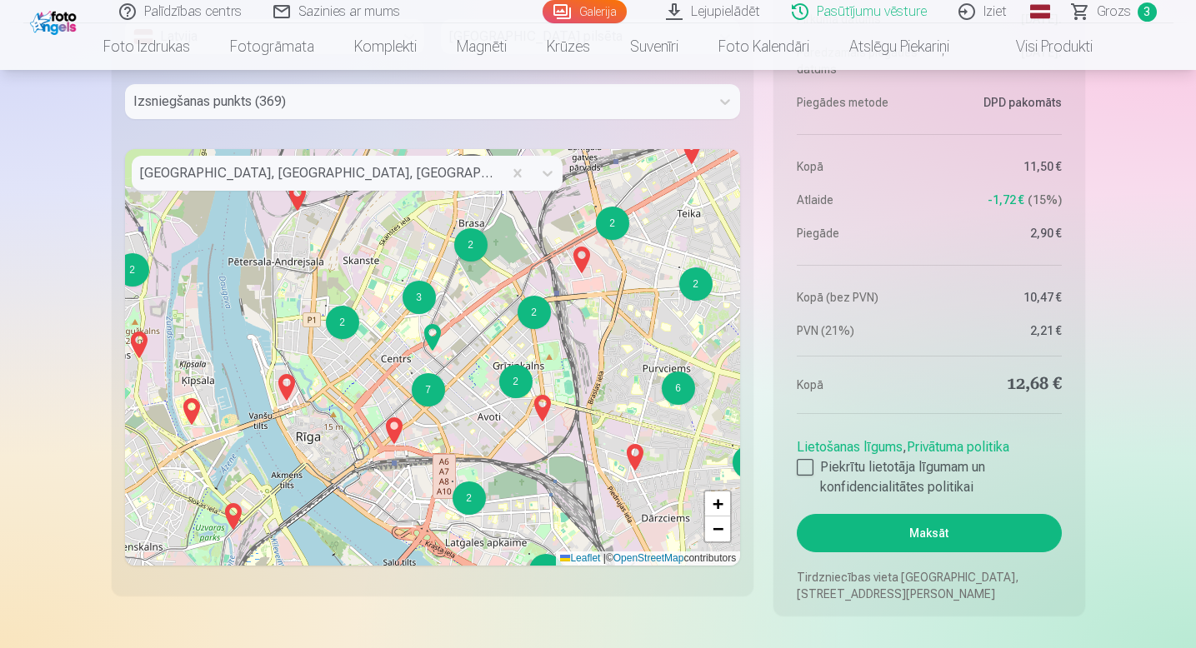
click at [430, 334] on img at bounding box center [432, 337] width 27 height 40
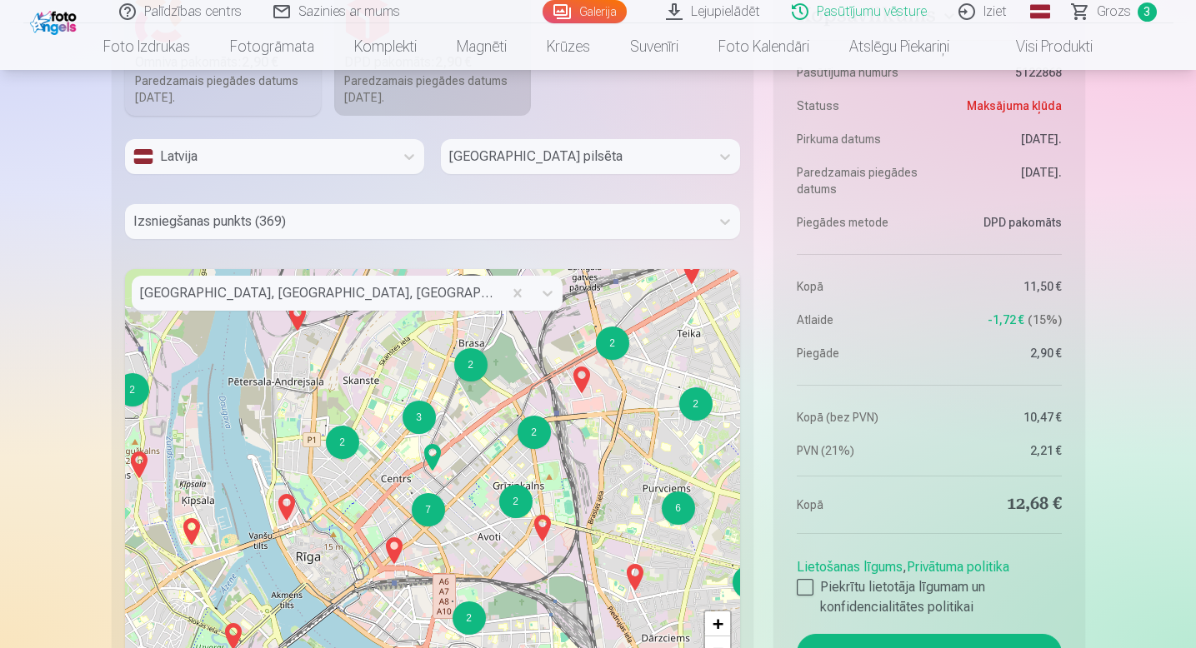
scroll to position [1224, 0]
click at [462, 213] on div at bounding box center [417, 222] width 569 height 23
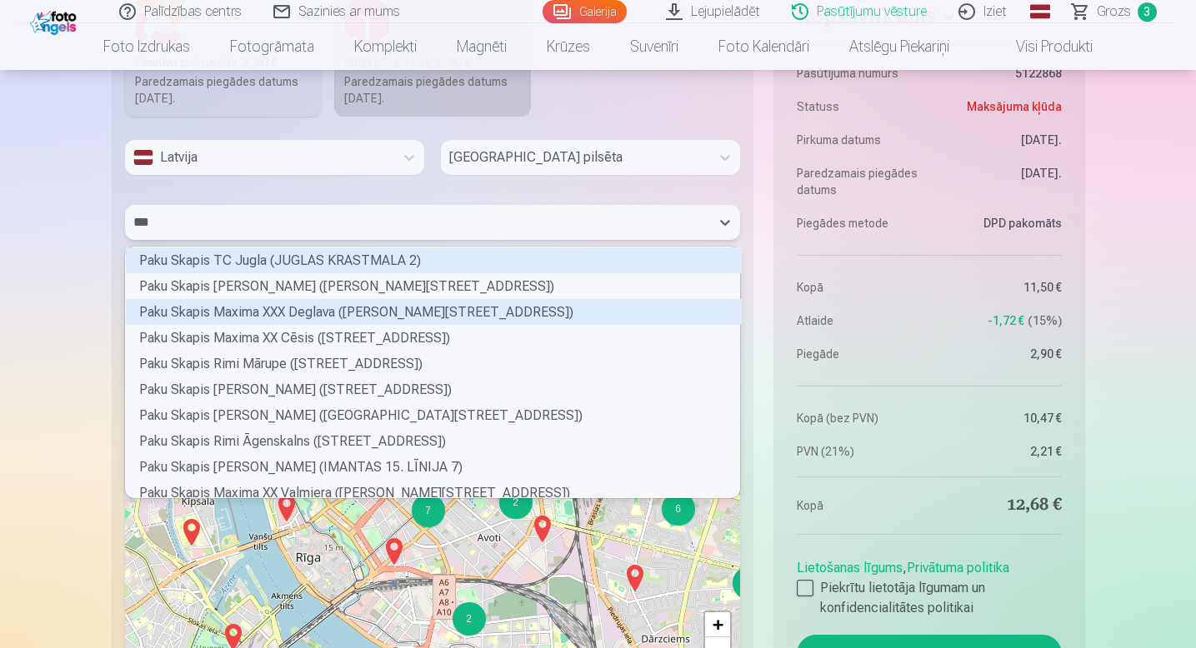
scroll to position [47, 610]
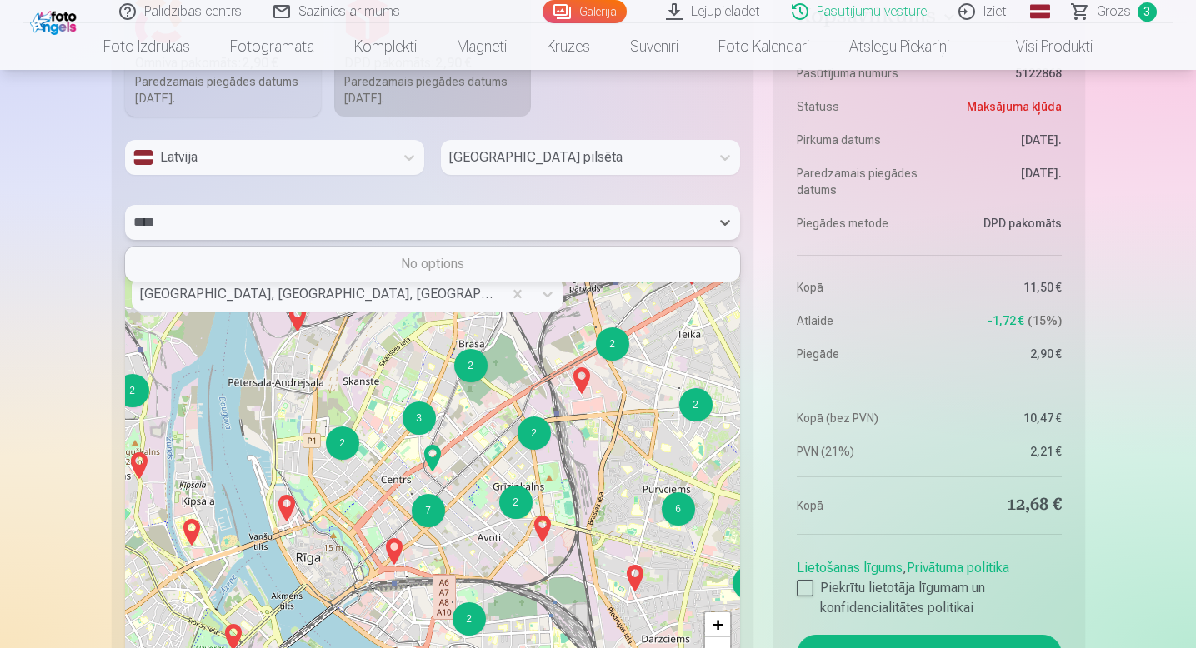
type input "****"
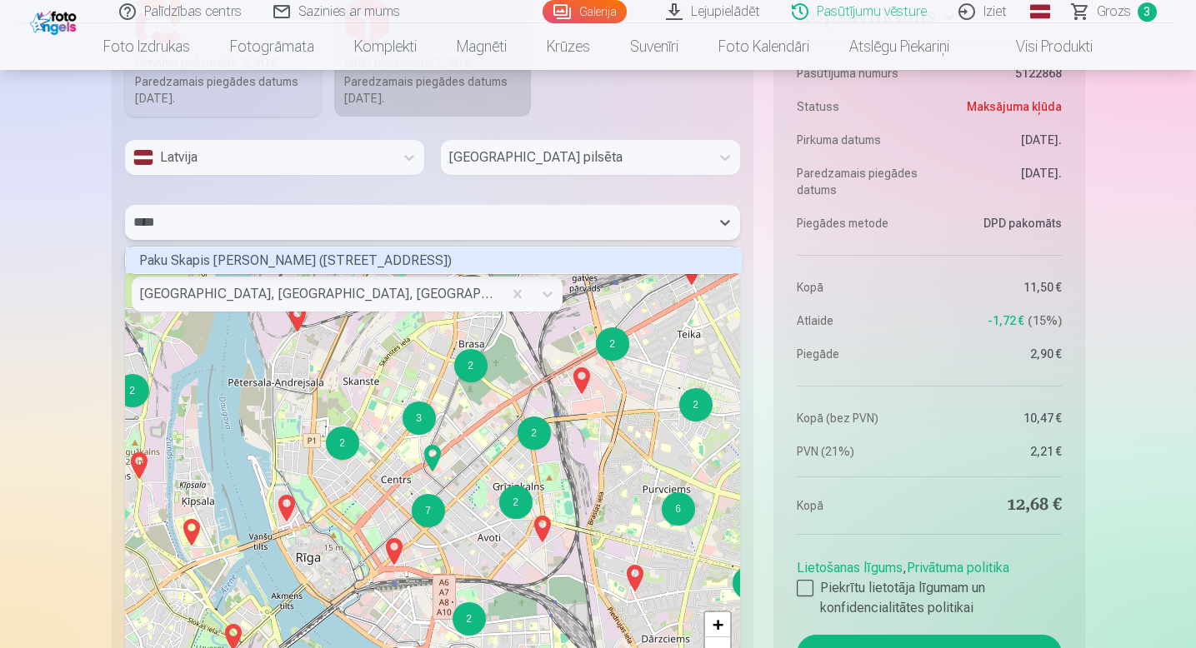
scroll to position [22, 610]
click at [395, 263] on div "Paku Skapis [PERSON_NAME] ([STREET_ADDRESS])" at bounding box center [434, 260] width 616 height 26
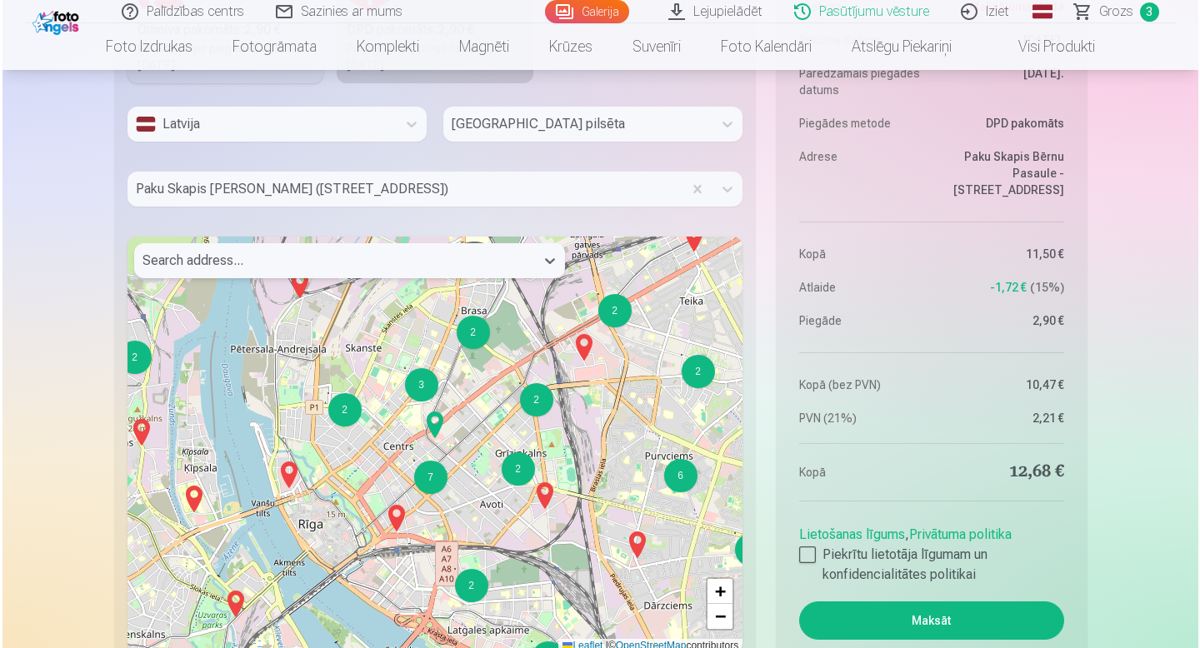
scroll to position [1445, 0]
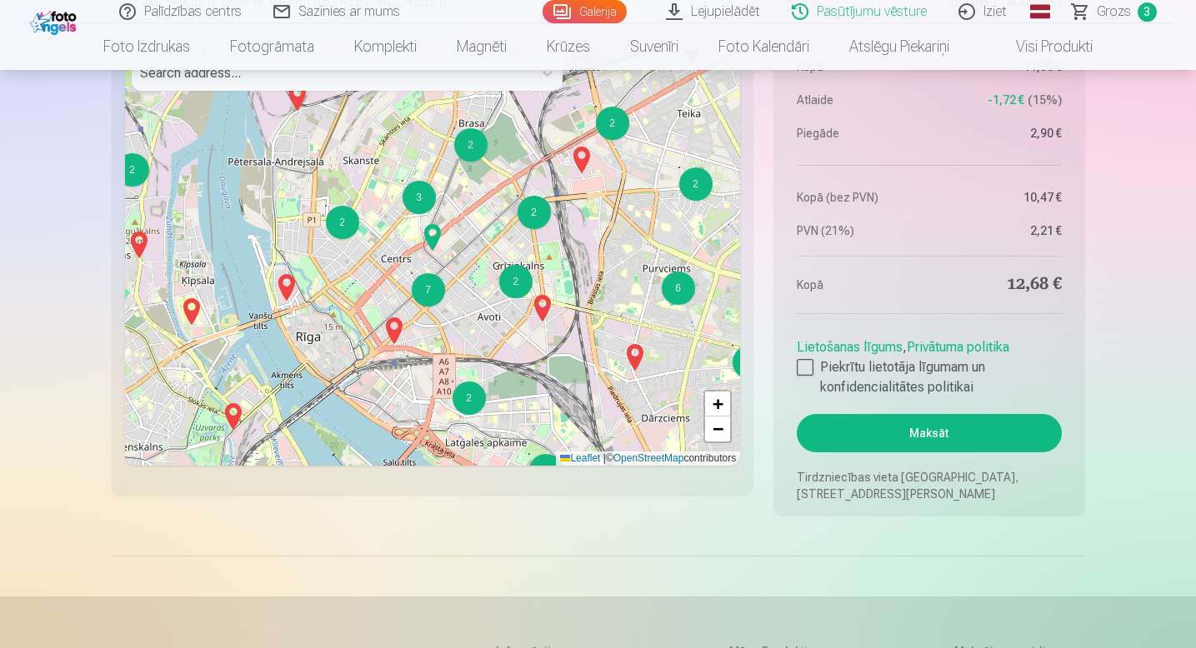
click at [956, 427] on button "Maksāt" at bounding box center [929, 433] width 264 height 38
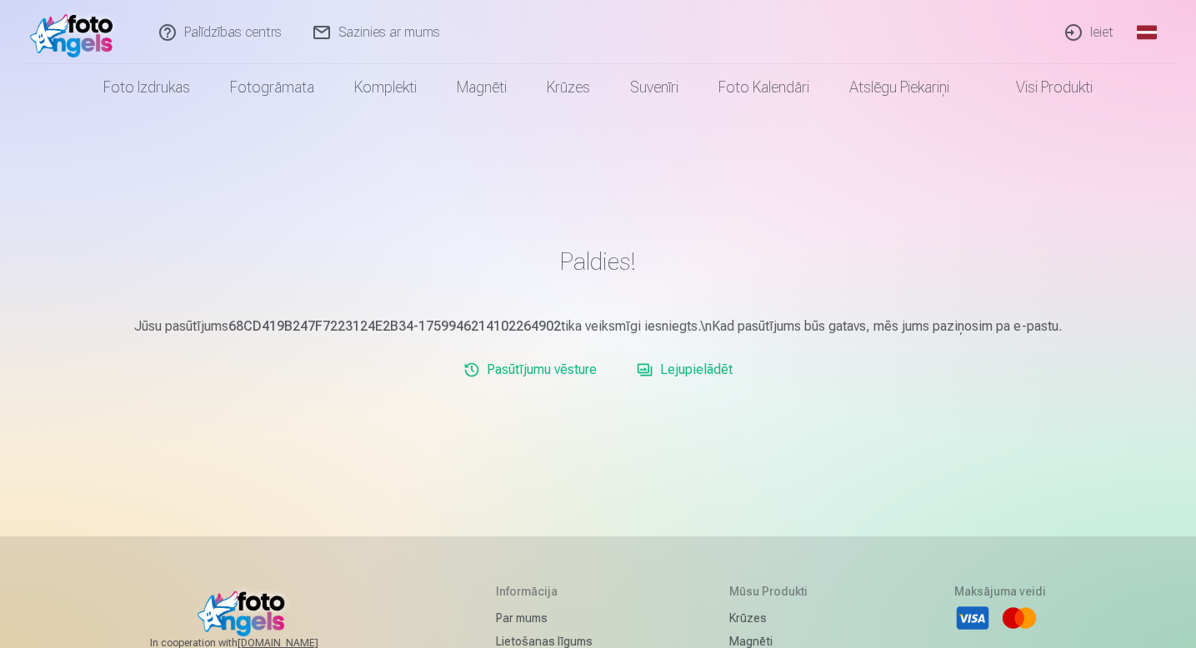
scroll to position [2, 0]
